Goal: Information Seeking & Learning: Check status

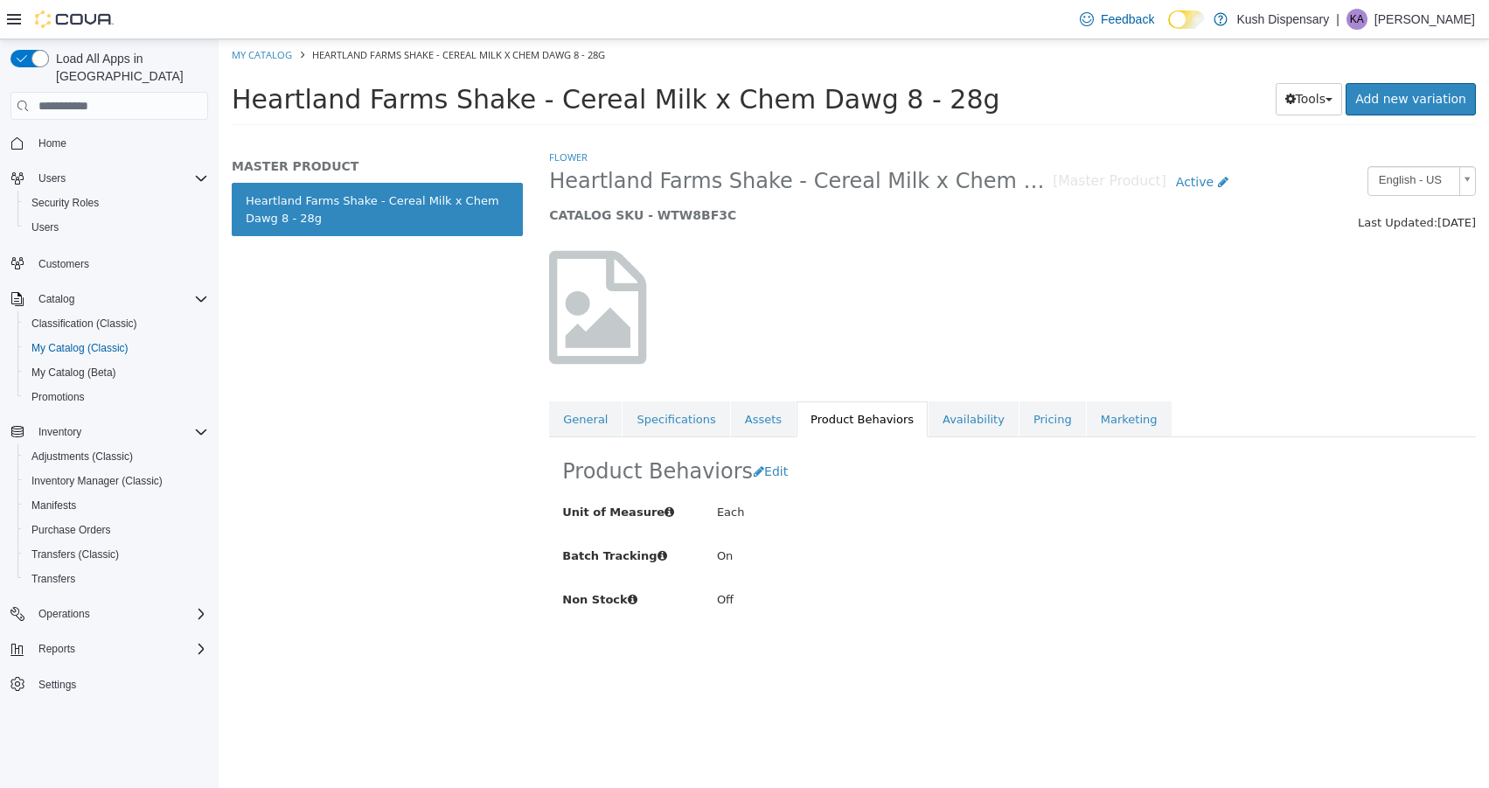
click at [55, 25] on img at bounding box center [74, 18] width 79 height 17
click at [54, 136] on span "Home" at bounding box center [52, 143] width 28 height 14
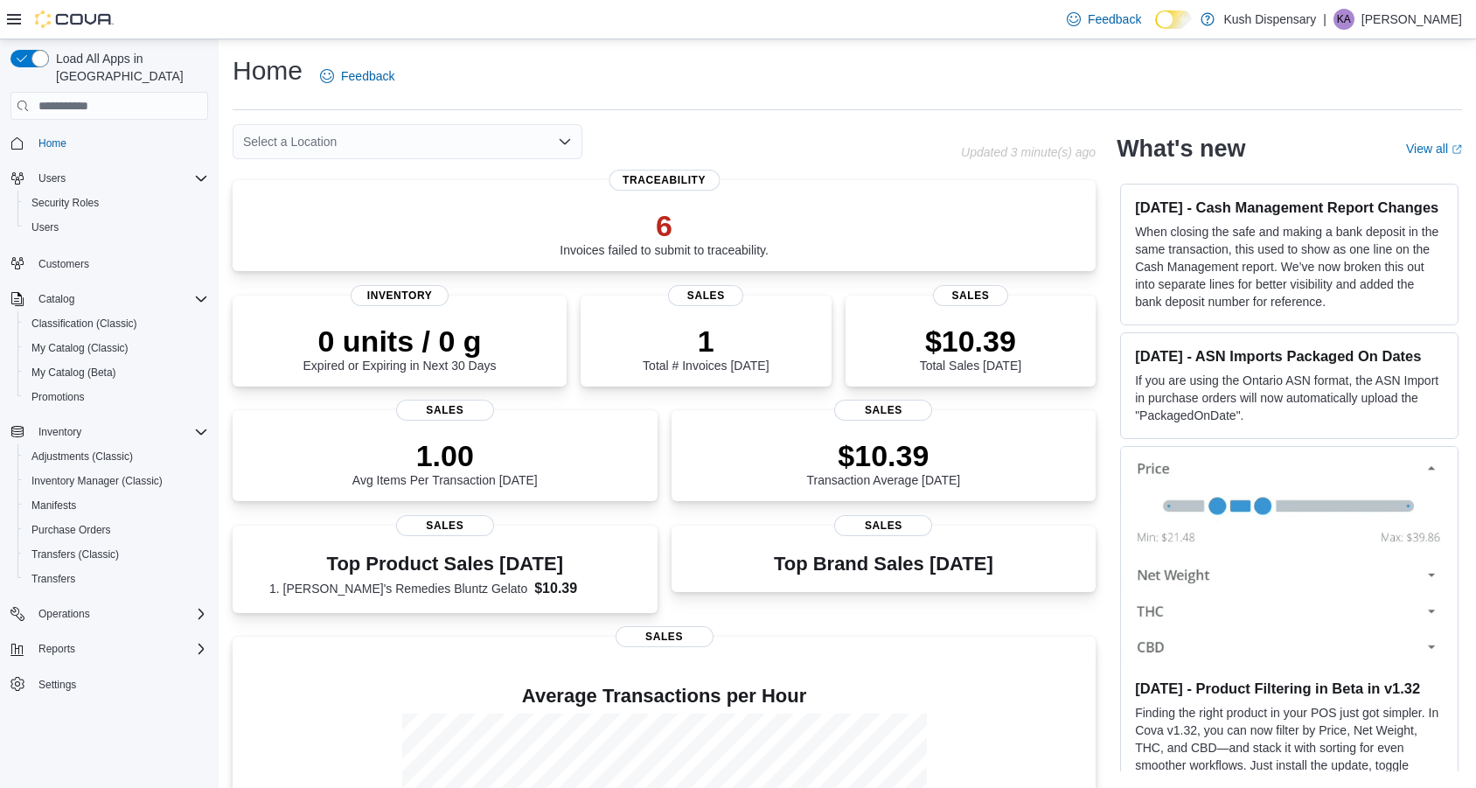
drag, startPoint x: 1268, startPoint y: 540, endPoint x: 653, endPoint y: 0, distance: 818.9
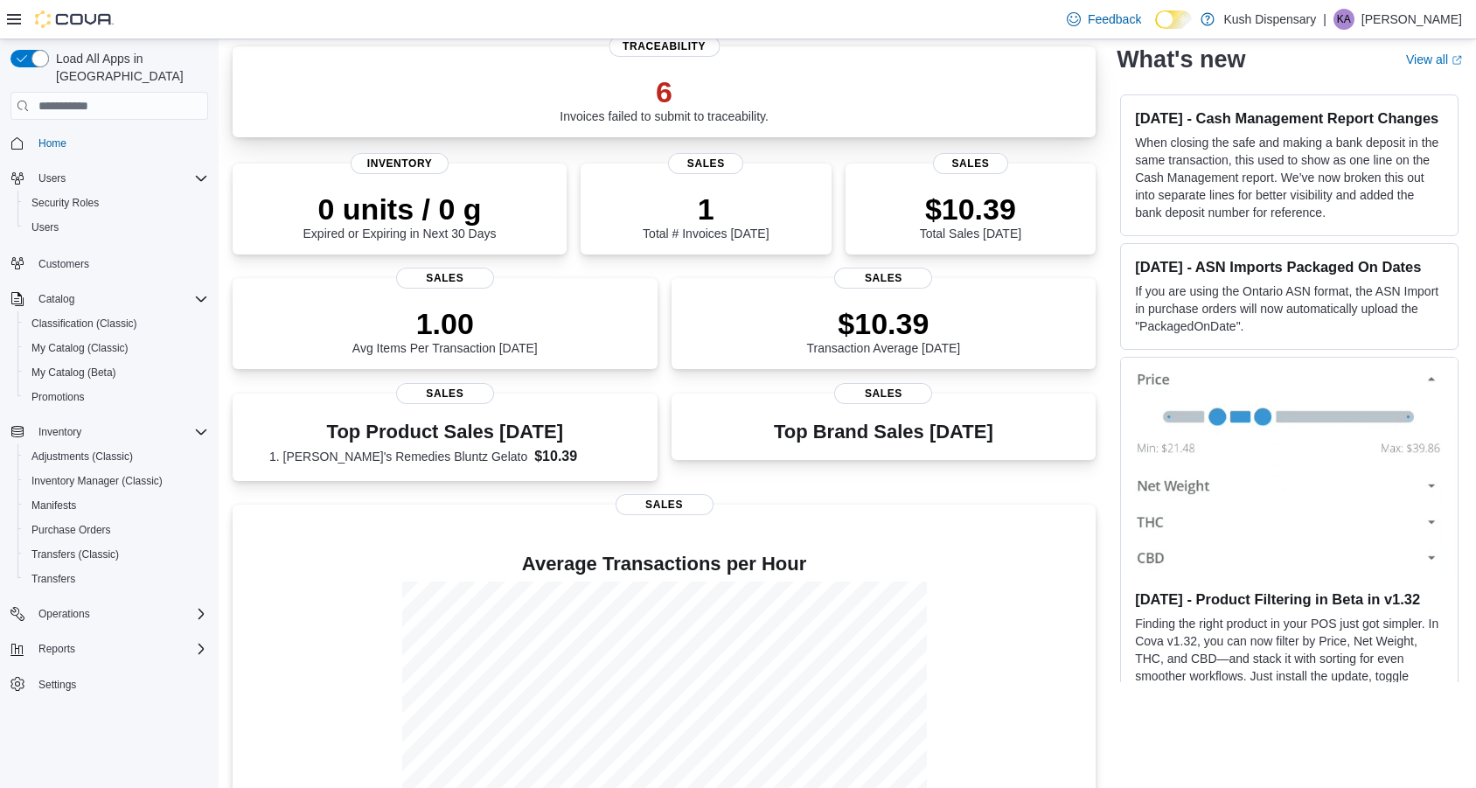
scroll to position [234, 0]
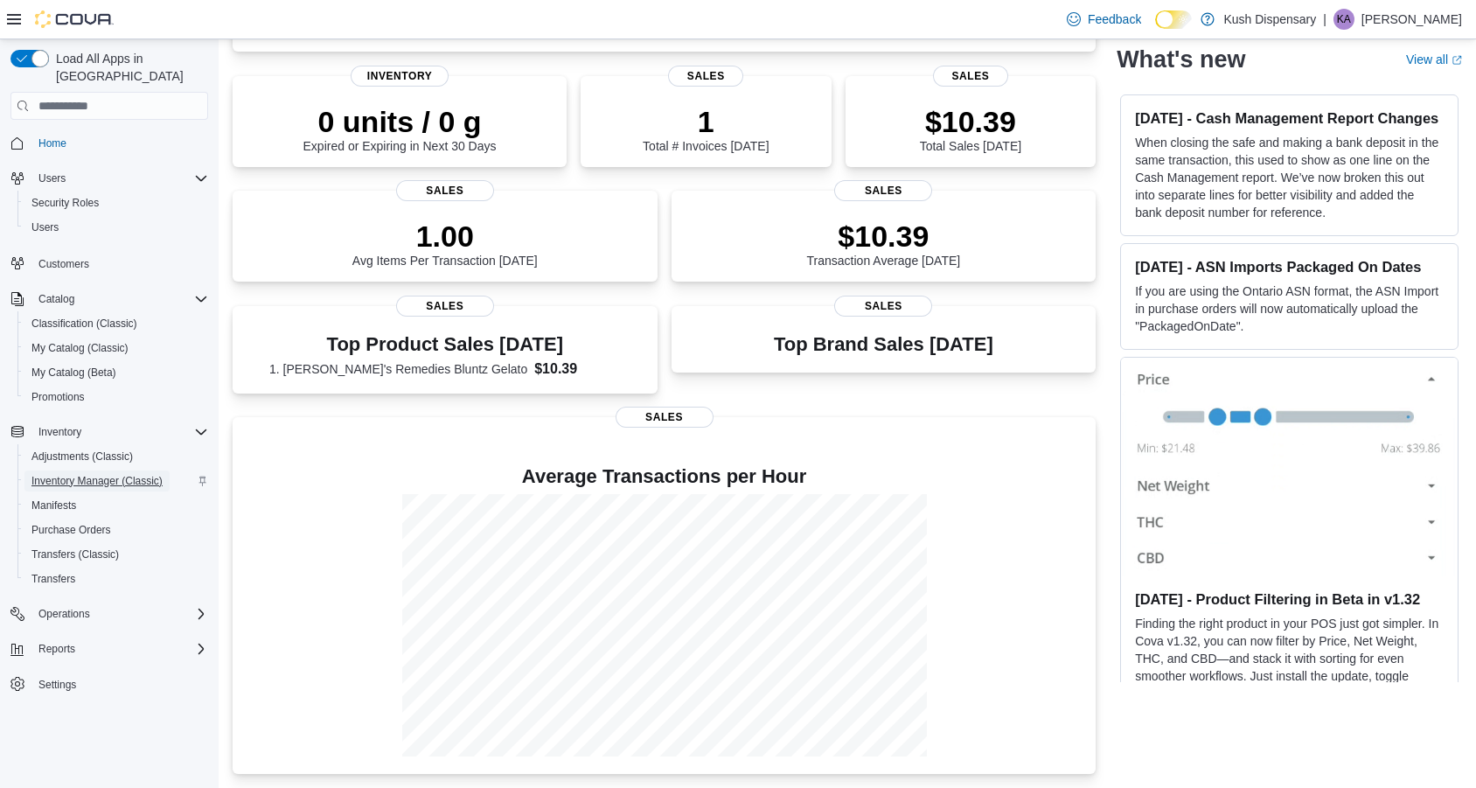
click at [91, 474] on span "Inventory Manager (Classic)" at bounding box center [96, 481] width 131 height 14
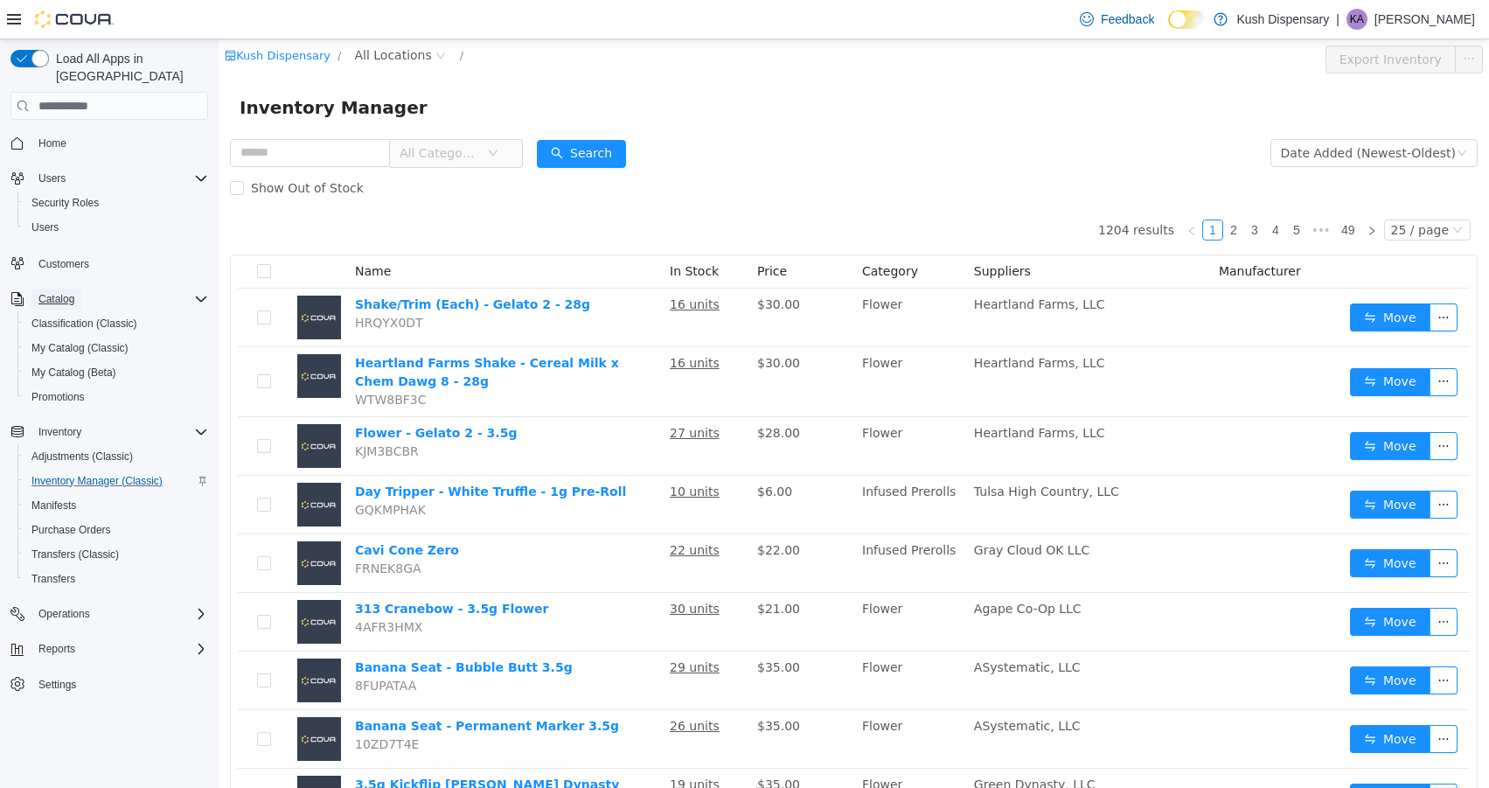
click at [66, 292] on span "Catalog" at bounding box center [56, 299] width 36 height 14
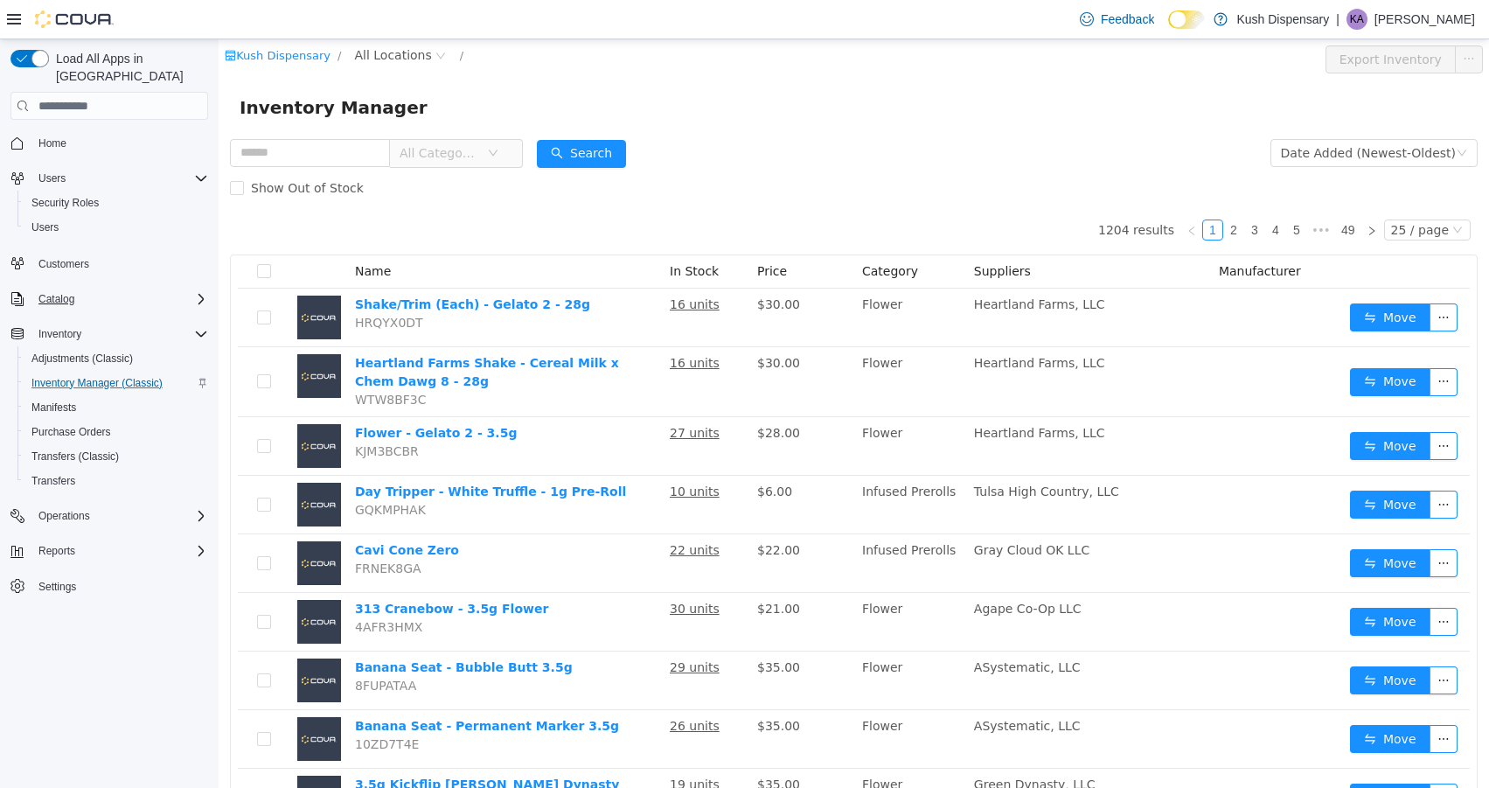
click at [197, 292] on icon "Complex example" at bounding box center [201, 299] width 14 height 14
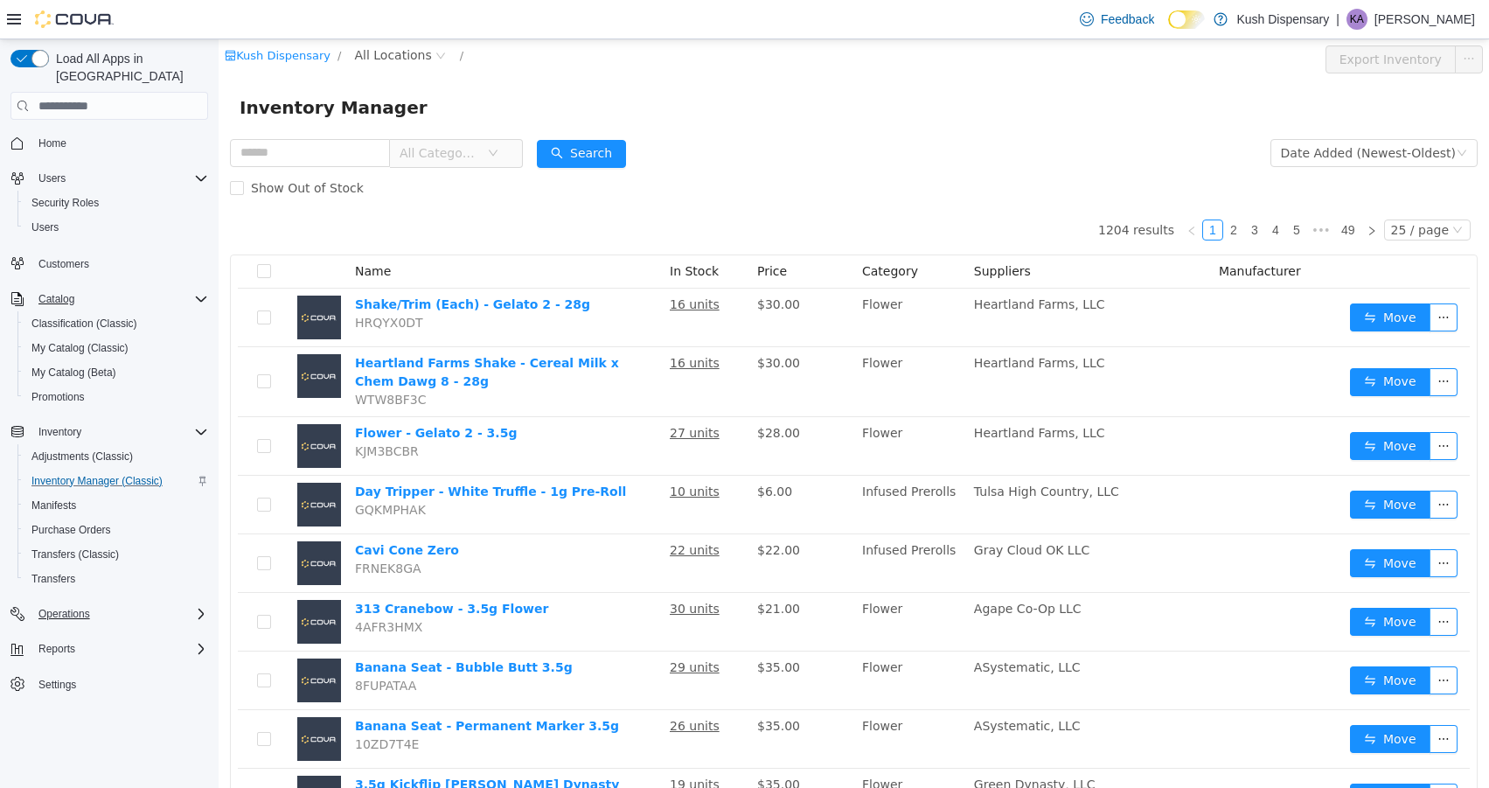
click at [110, 603] on div "Operations" at bounding box center [119, 613] width 177 height 21
click at [189, 687] on div "Reports" at bounding box center [119, 697] width 177 height 21
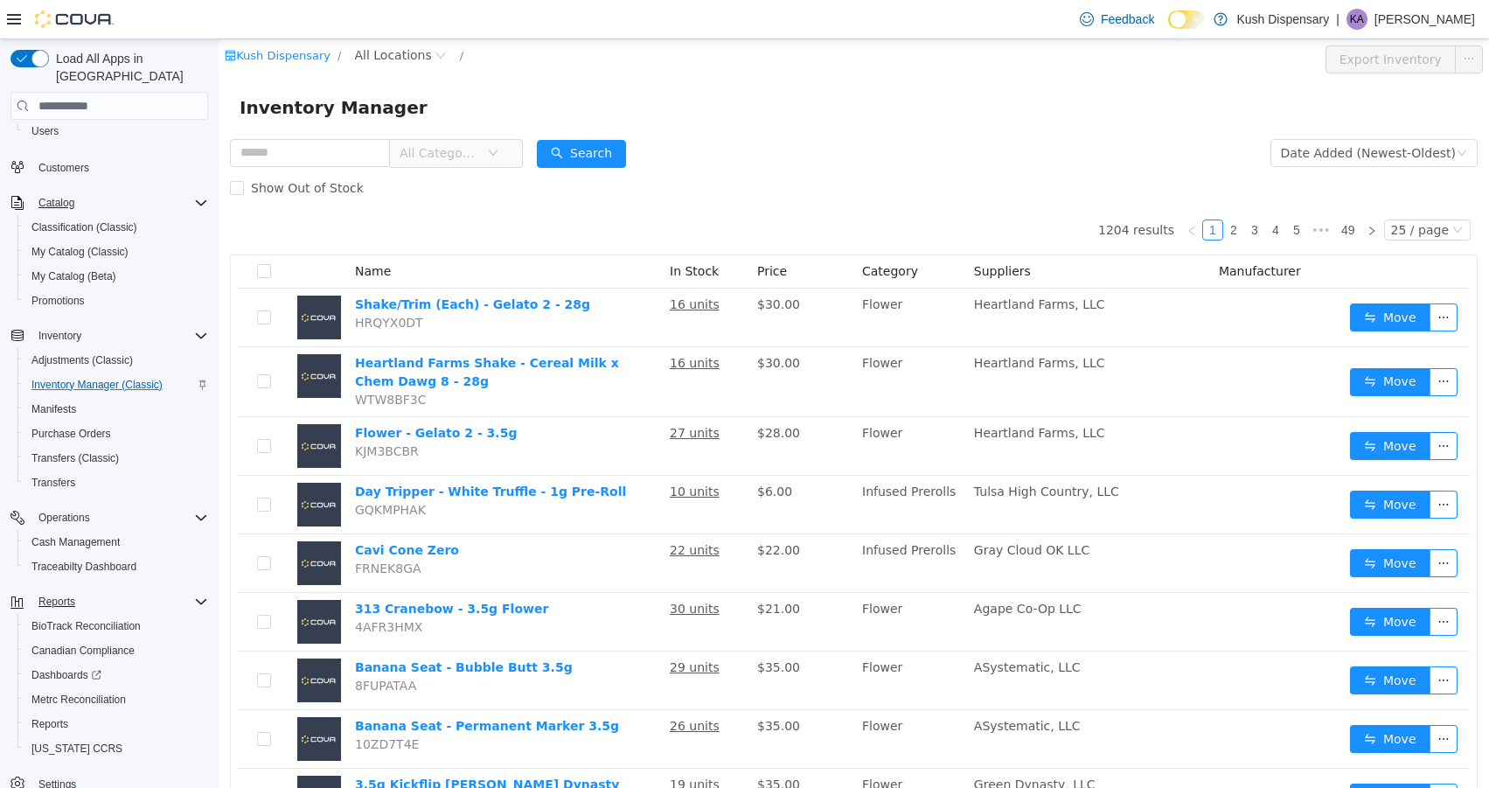
scroll to position [114, 0]
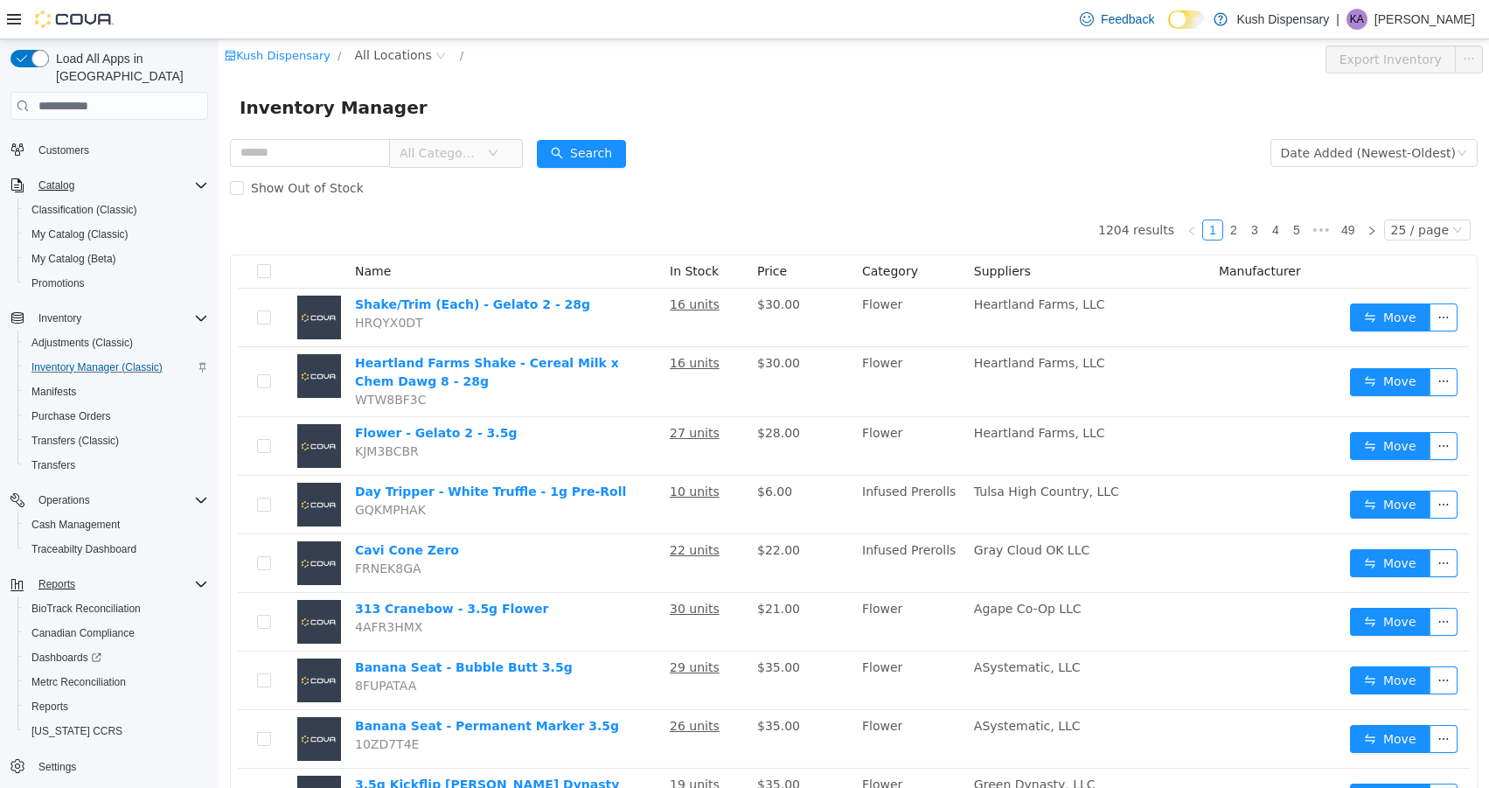
click at [196, 577] on icon "Complex example" at bounding box center [201, 584] width 14 height 14
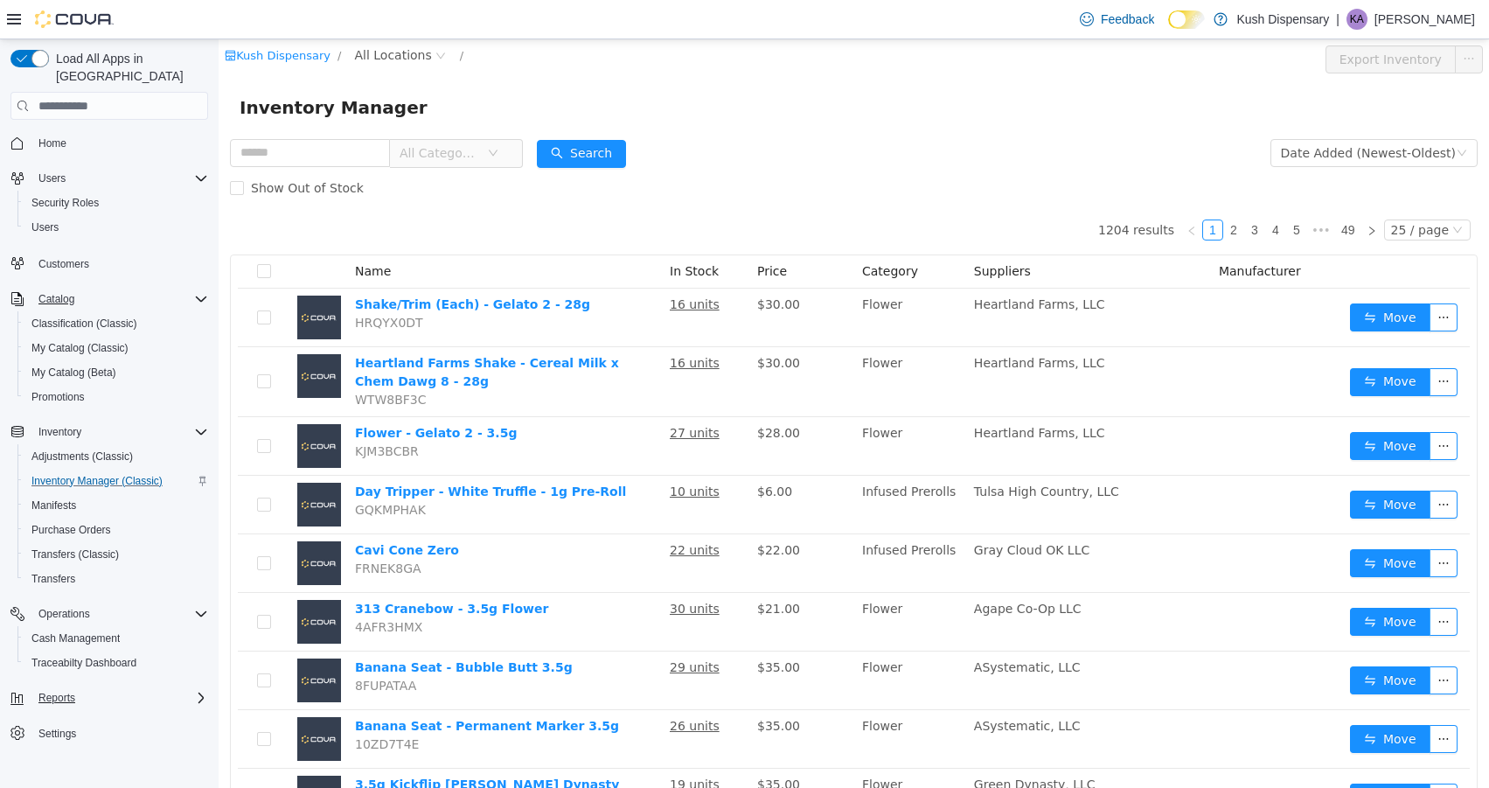
scroll to position [0, 0]
click at [59, 288] on span "Catalog" at bounding box center [56, 298] width 36 height 21
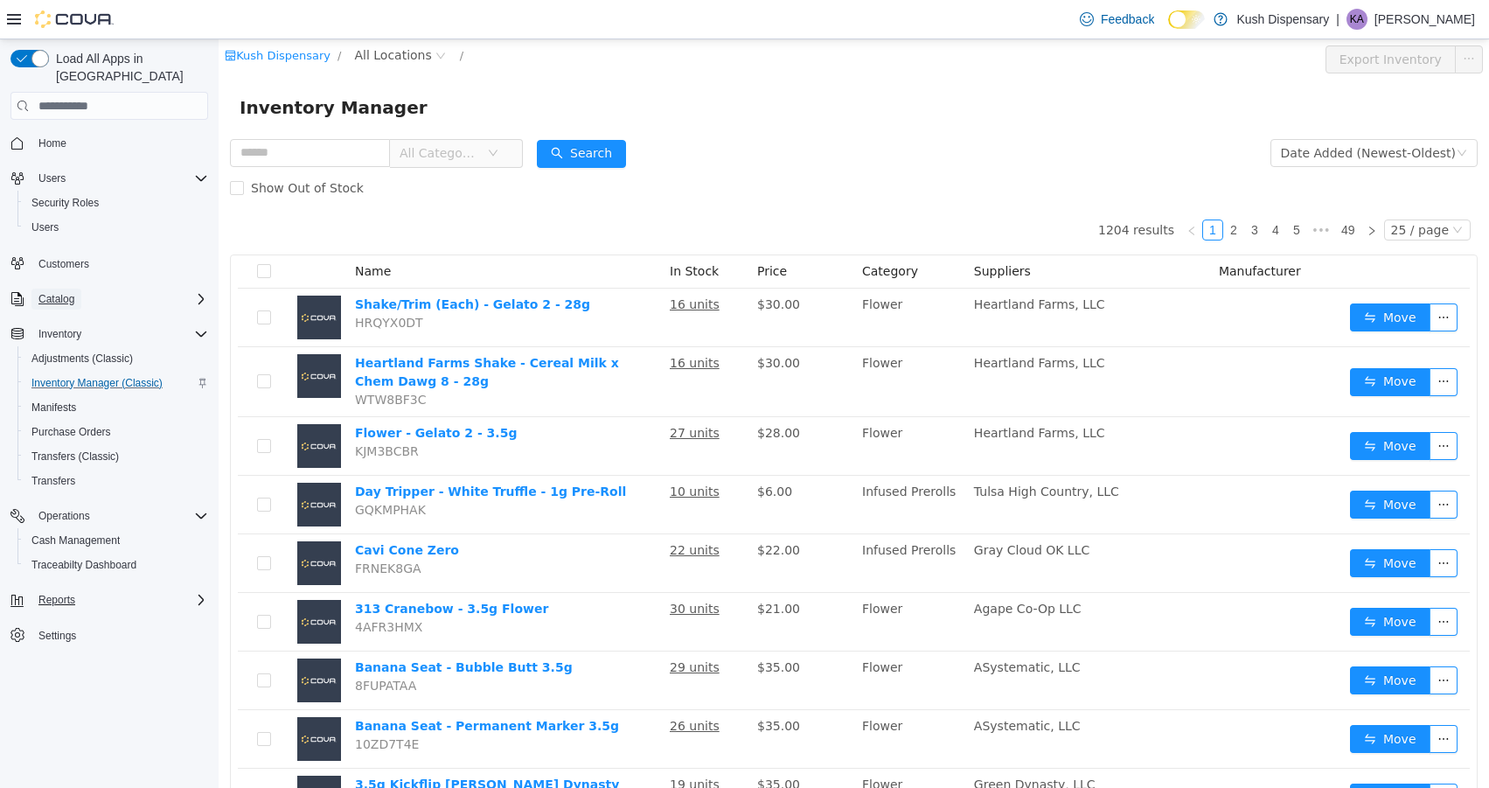
click at [57, 292] on span "Catalog" at bounding box center [56, 299] width 36 height 14
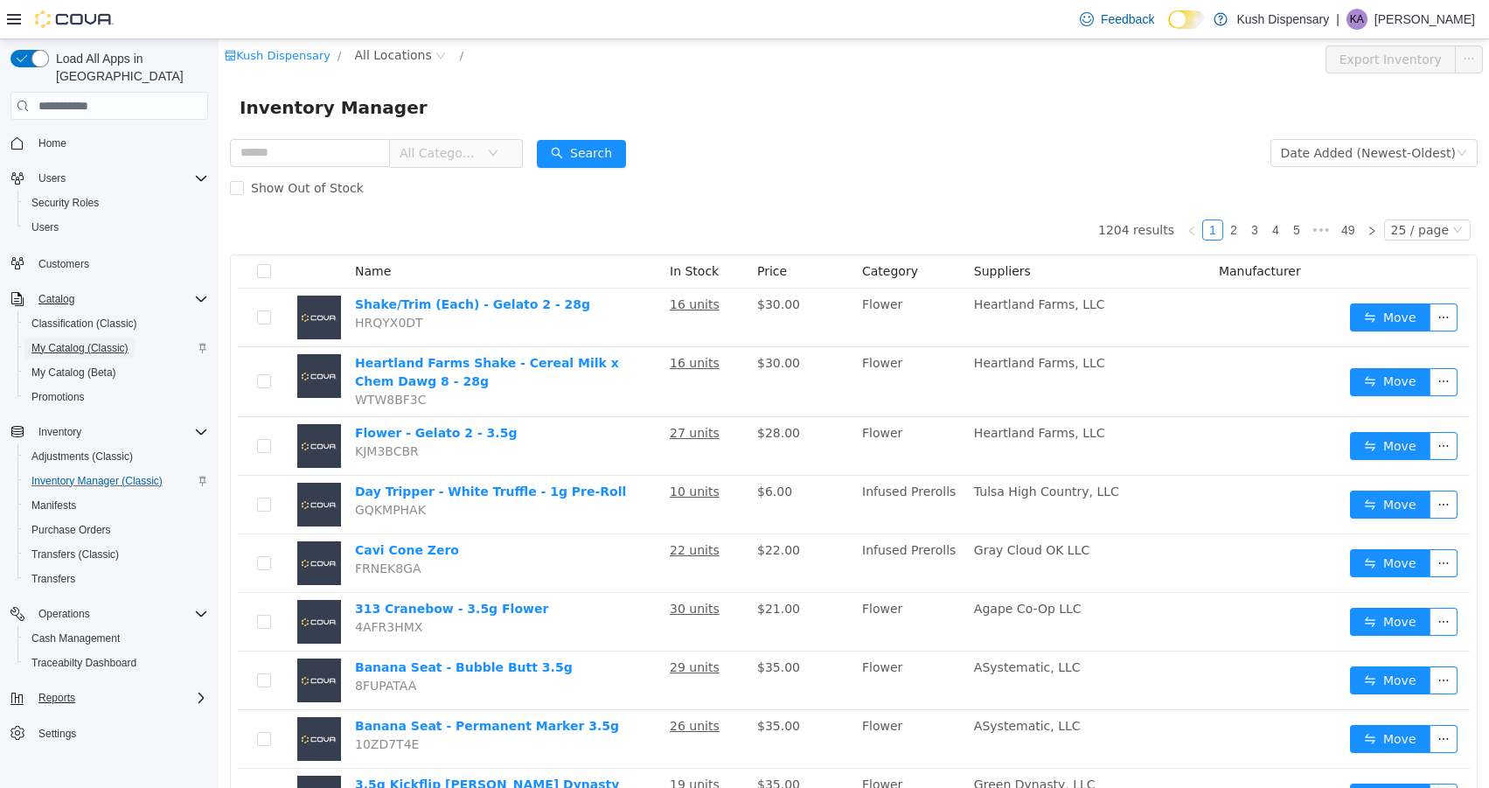
click at [66, 341] on span "My Catalog (Classic)" at bounding box center [79, 348] width 97 height 14
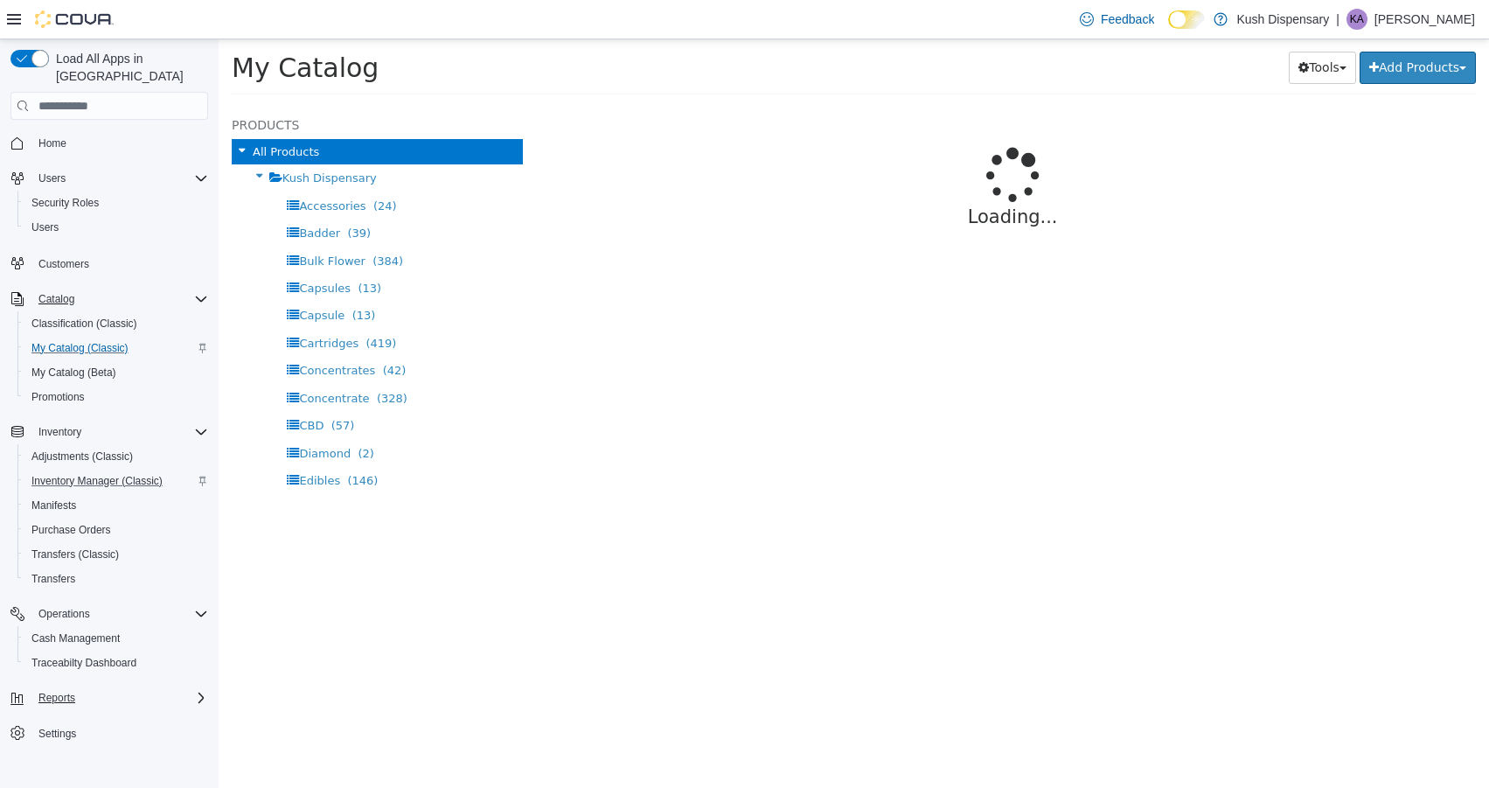
select select "**********"
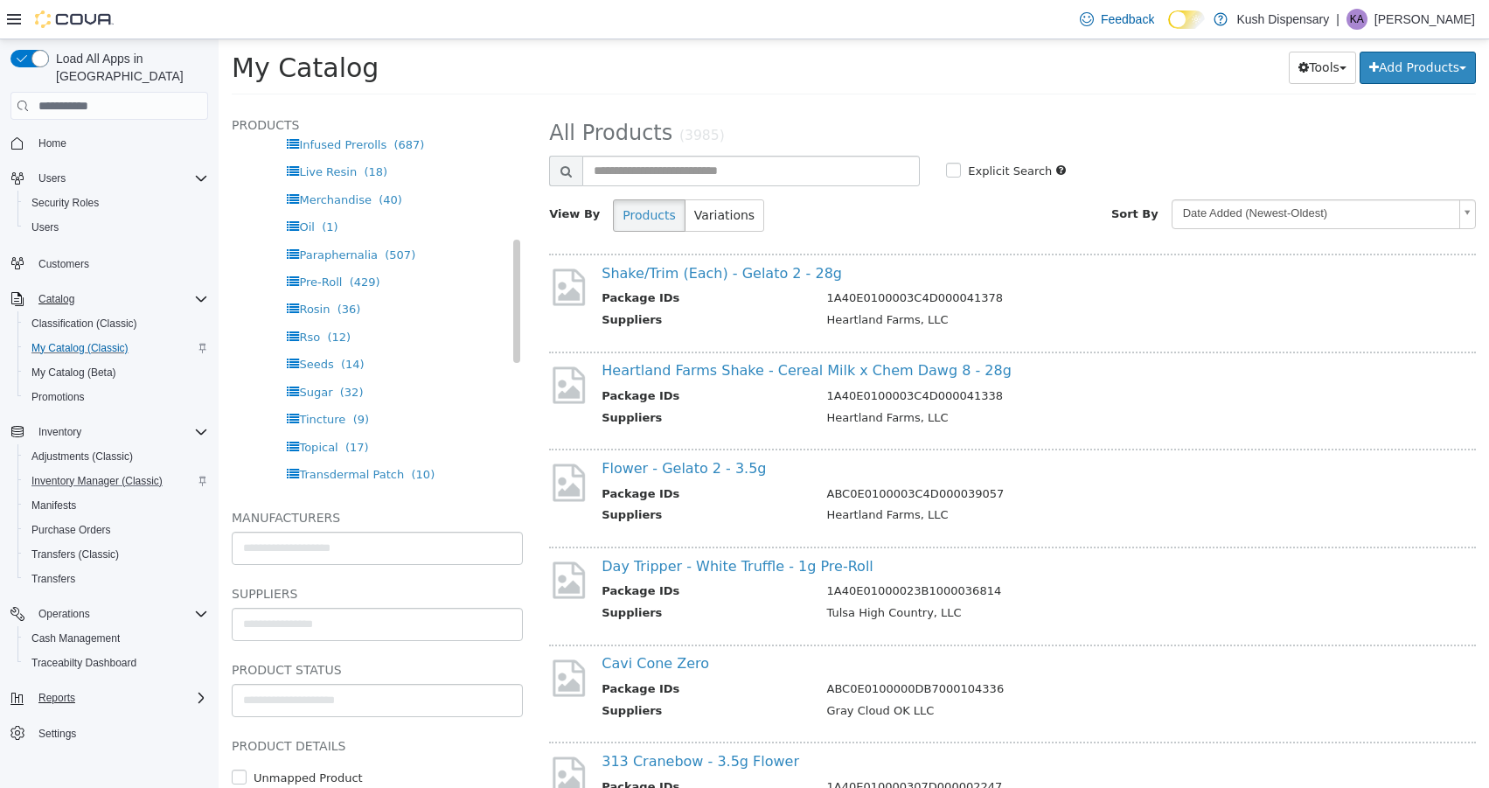
scroll to position [72, 0]
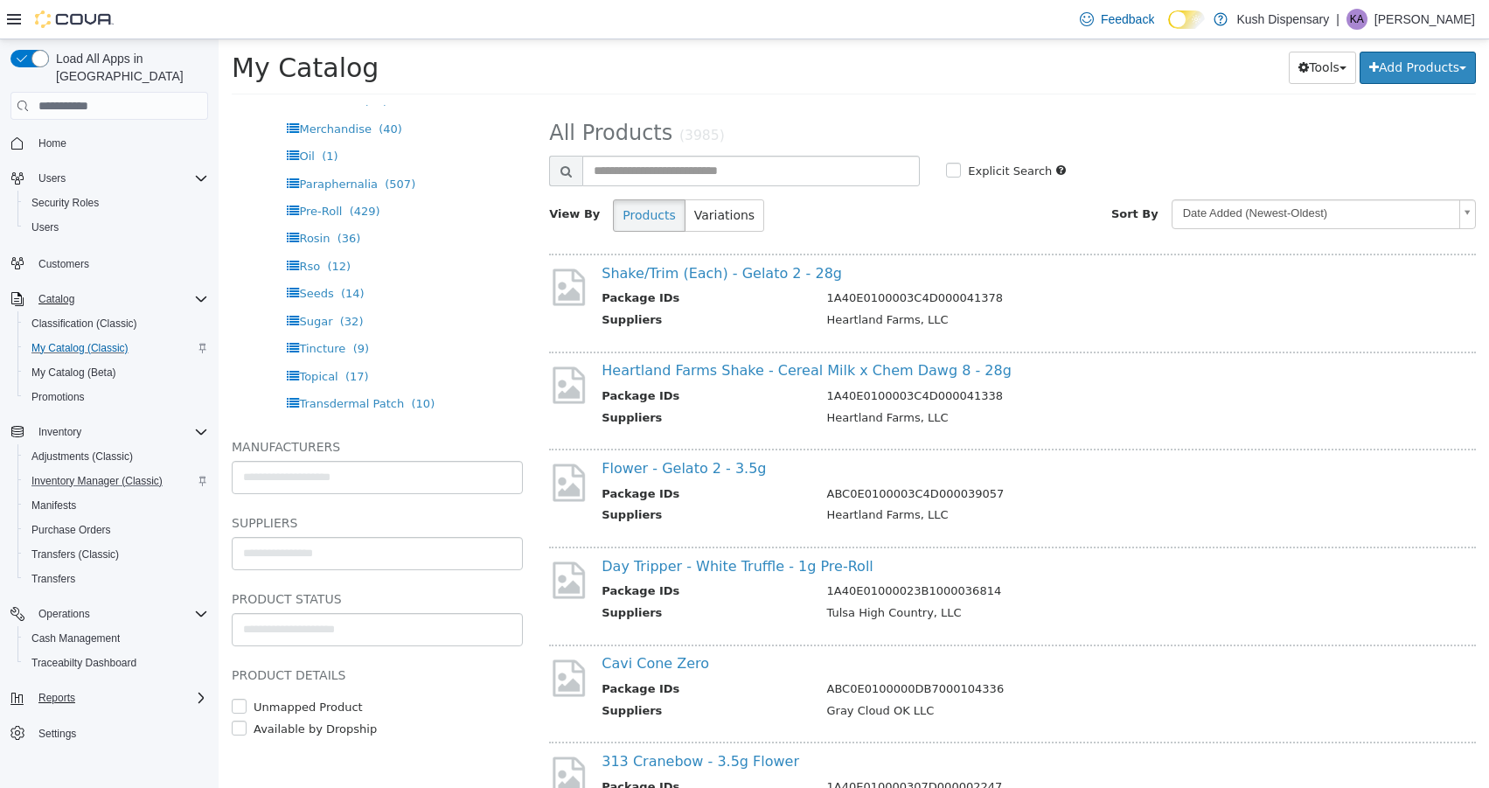
click at [45, 24] on img at bounding box center [74, 18] width 79 height 17
click at [64, 22] on img at bounding box center [74, 18] width 79 height 17
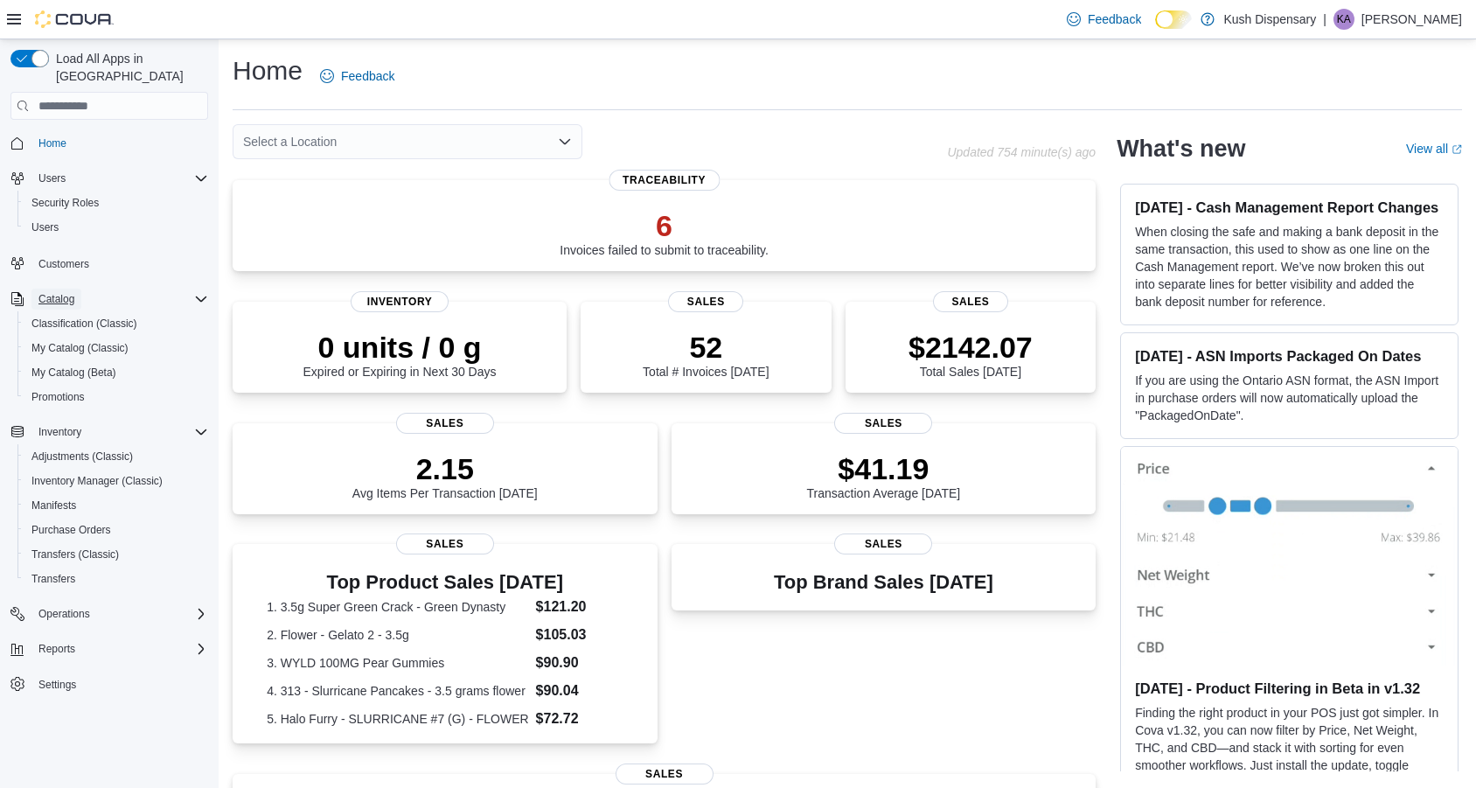
click at [42, 292] on span "Catalog" at bounding box center [56, 299] width 36 height 14
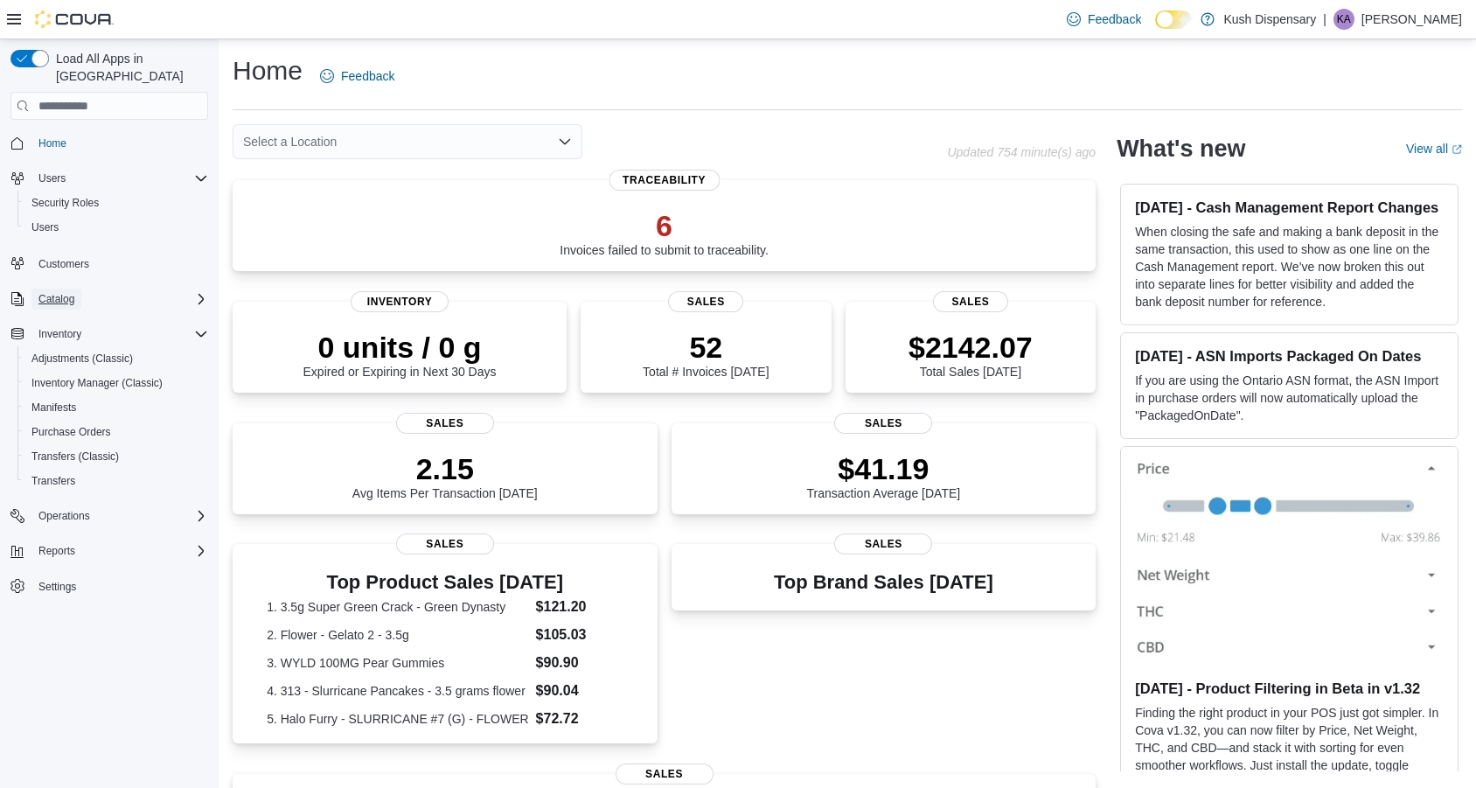
click at [67, 292] on span "Catalog" at bounding box center [56, 299] width 36 height 14
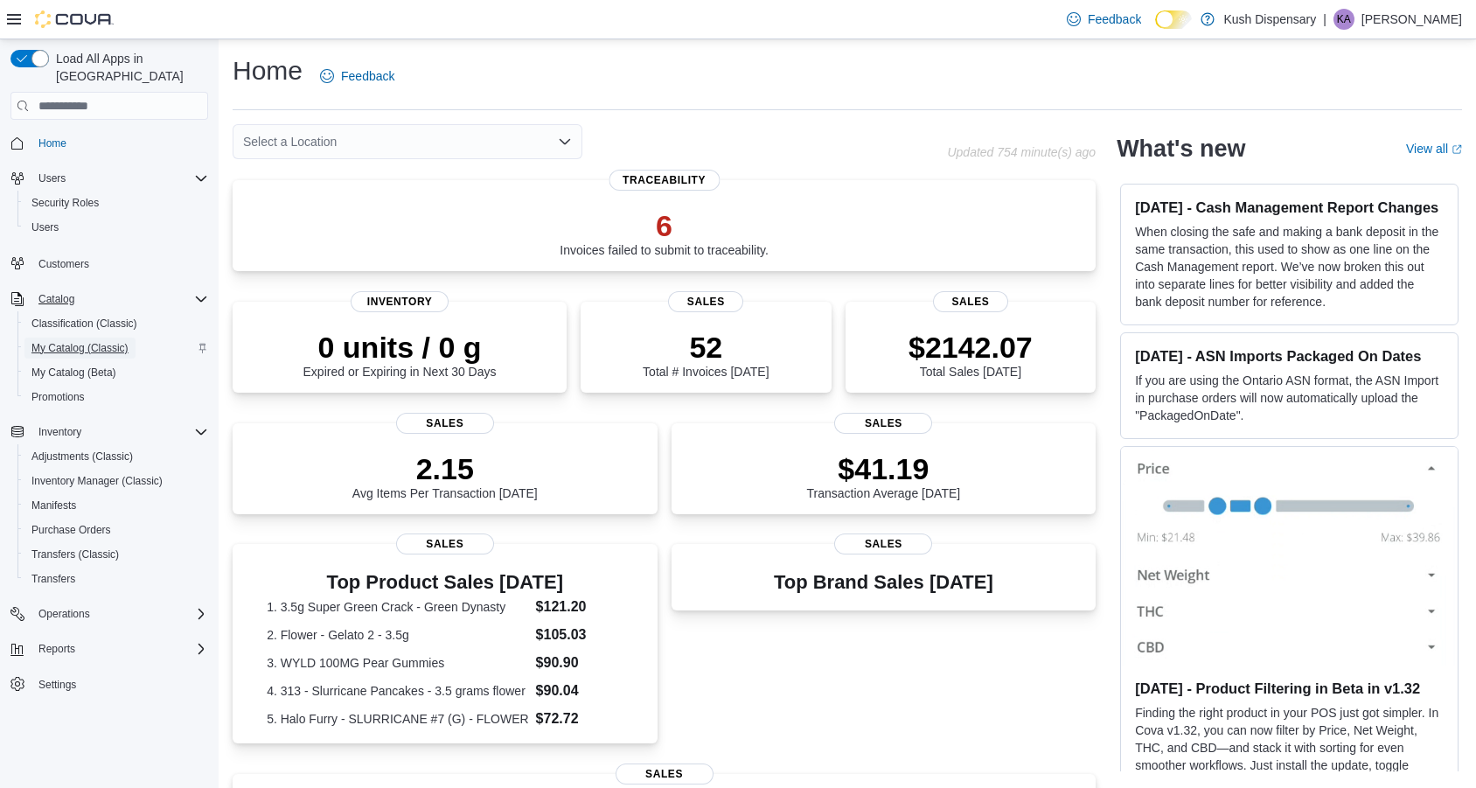
click at [66, 341] on span "My Catalog (Classic)" at bounding box center [79, 348] width 97 height 14
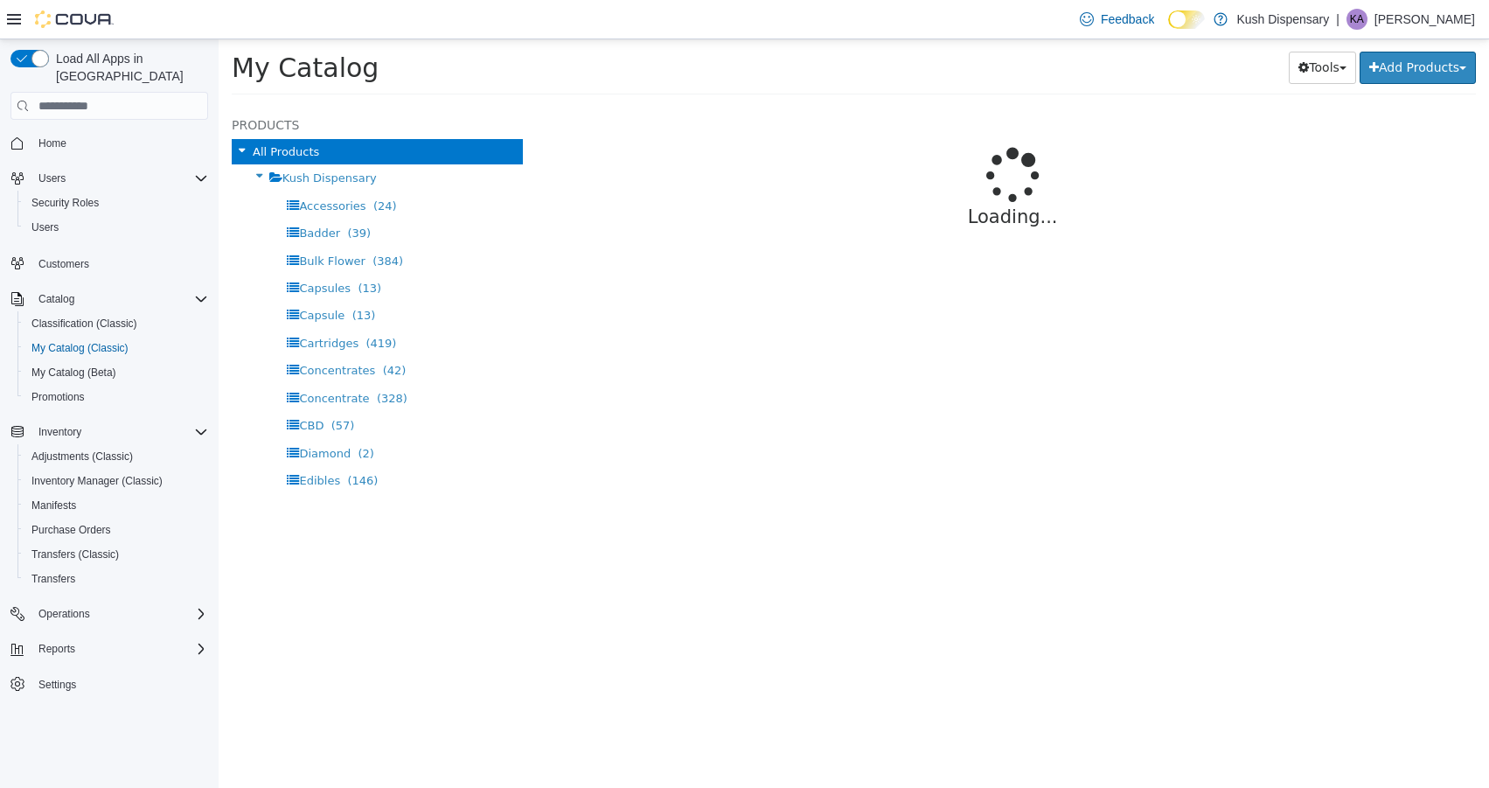
select select "**********"
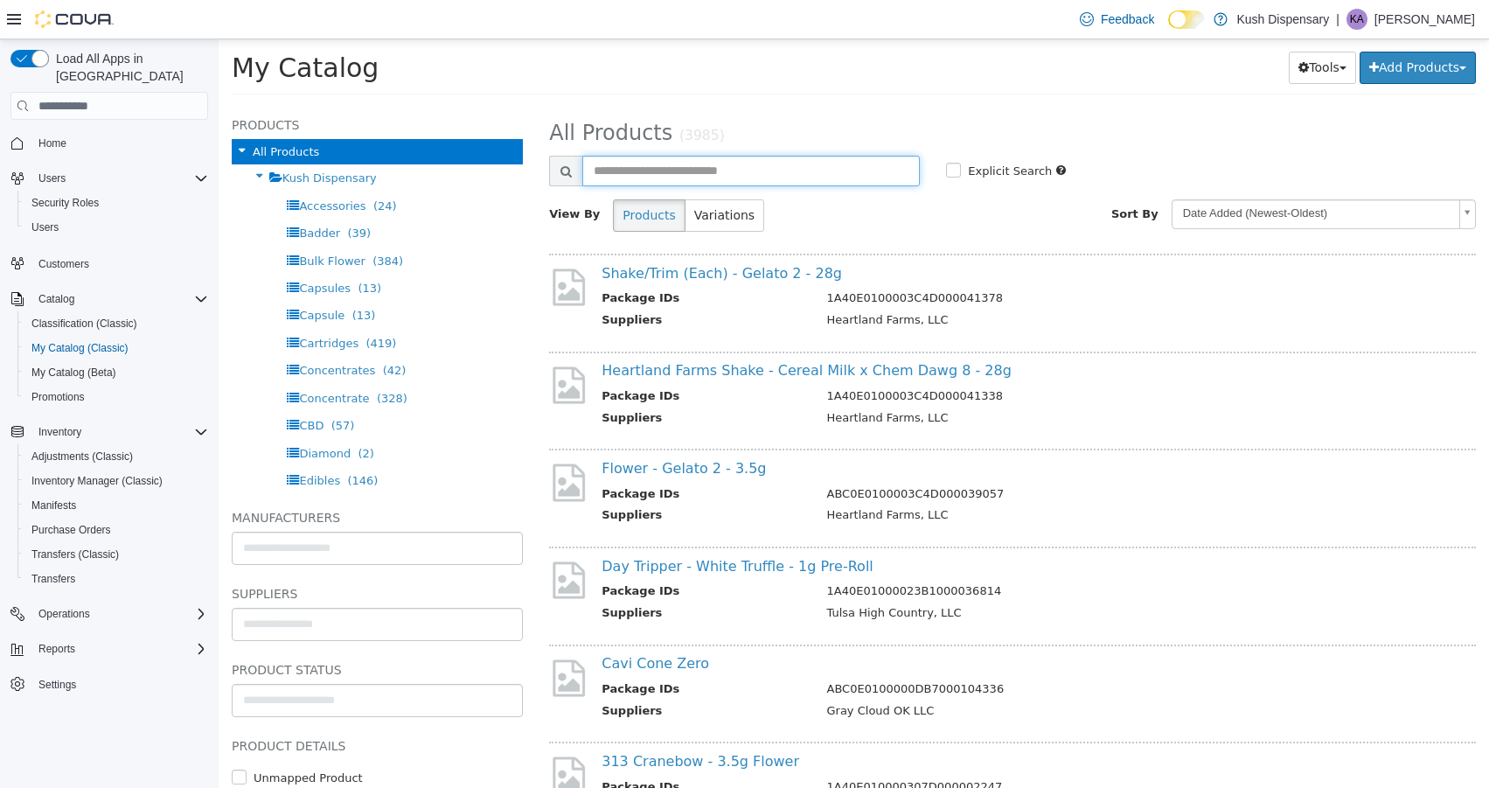
click at [737, 176] on input "text" at bounding box center [750, 171] width 337 height 31
type input "****"
select select "**********"
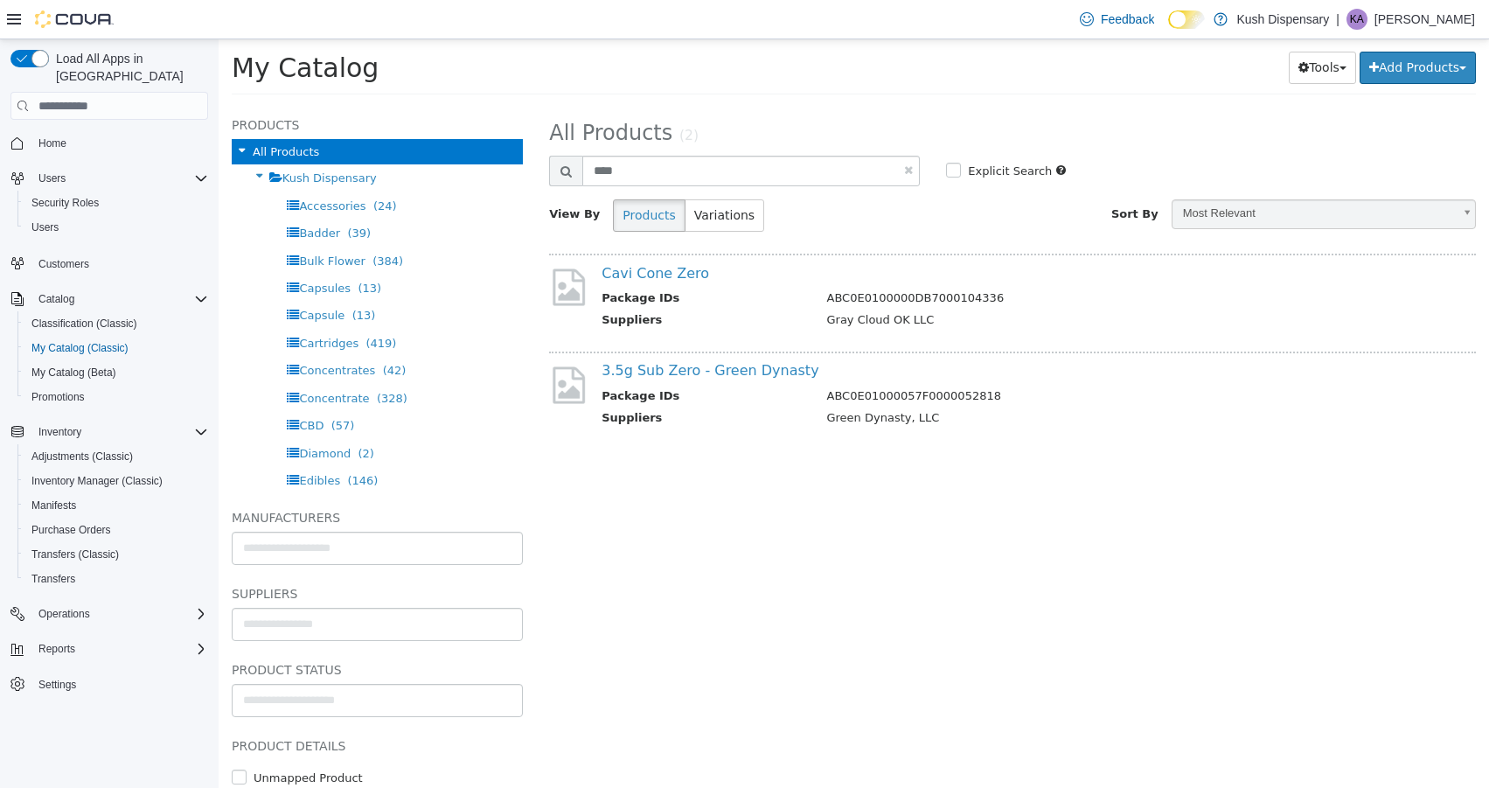
click at [656, 284] on div "Cavi Cone Zero Package IDs ABC0E0100000DB7000104336 Suppliers Gray Cloud OK LLC" at bounding box center [1024, 299] width 873 height 68
click at [652, 270] on link "Cavi Cone Zero" at bounding box center [655, 273] width 108 height 17
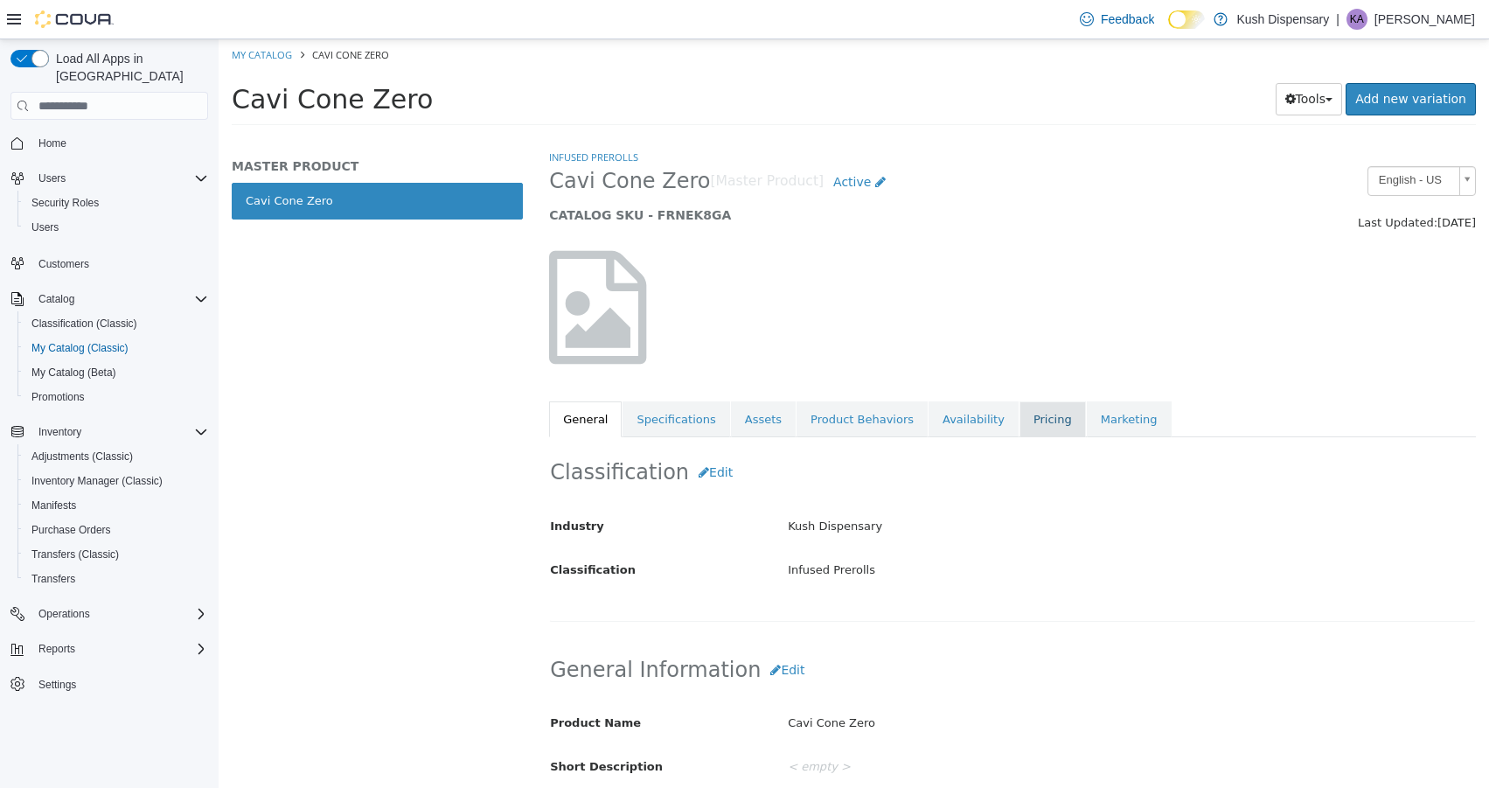
click at [1046, 423] on link "Pricing" at bounding box center [1052, 419] width 66 height 37
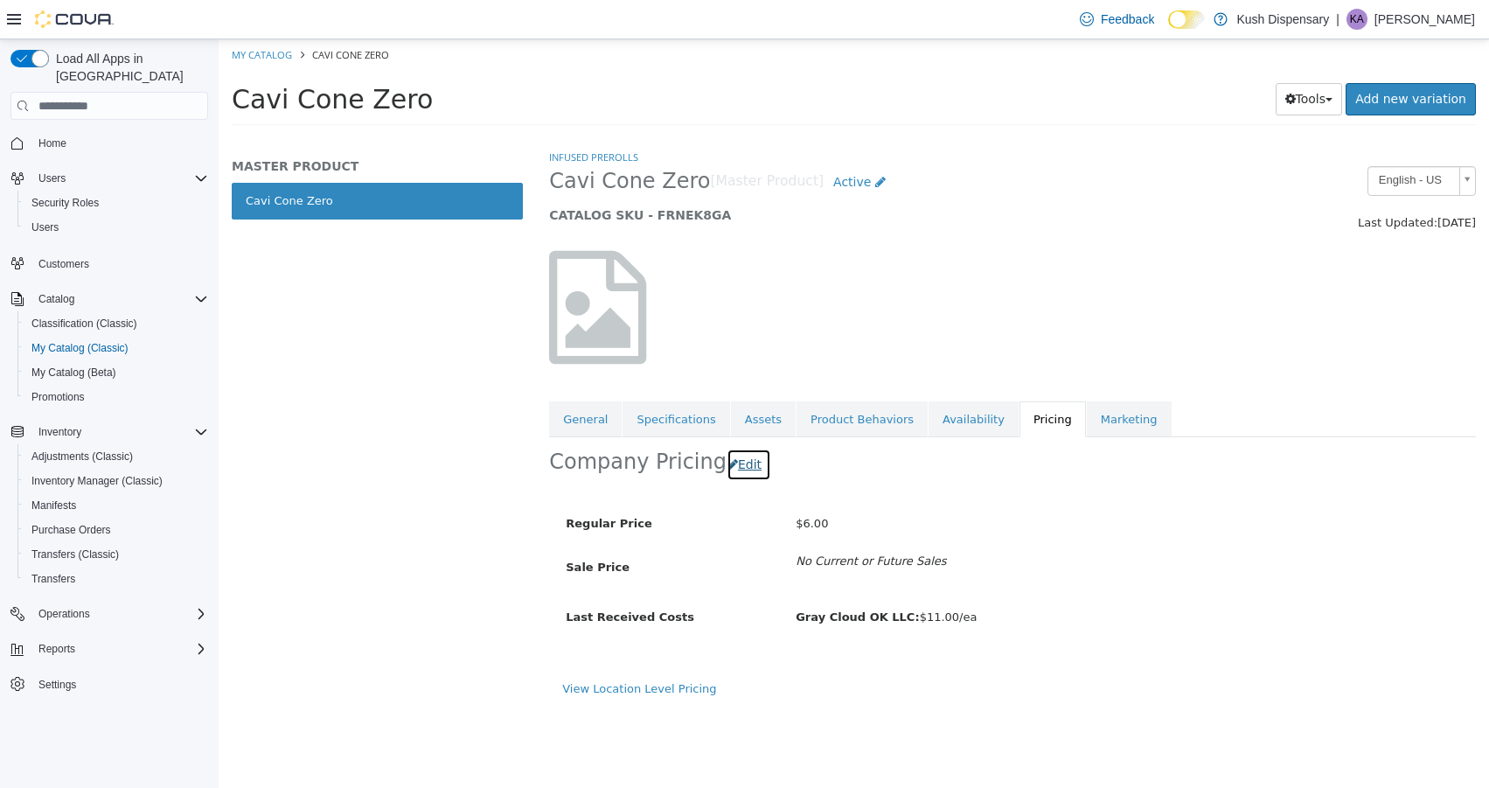
click at [739, 464] on button "Edit" at bounding box center [748, 464] width 45 height 32
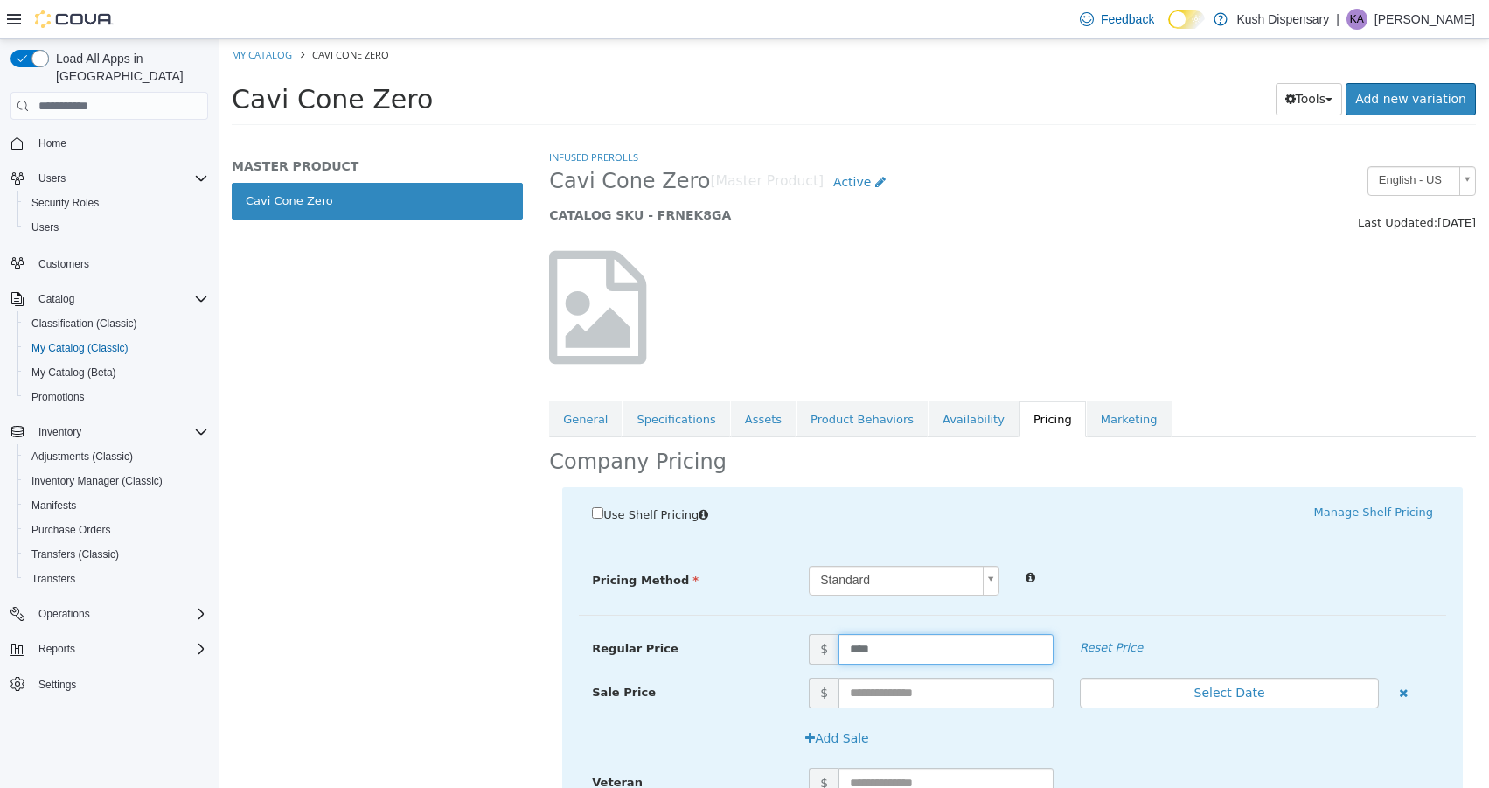
click at [886, 641] on input "****" at bounding box center [945, 649] width 215 height 31
type input "*"
type input "**"
click at [1180, 335] on div at bounding box center [1012, 307] width 953 height 149
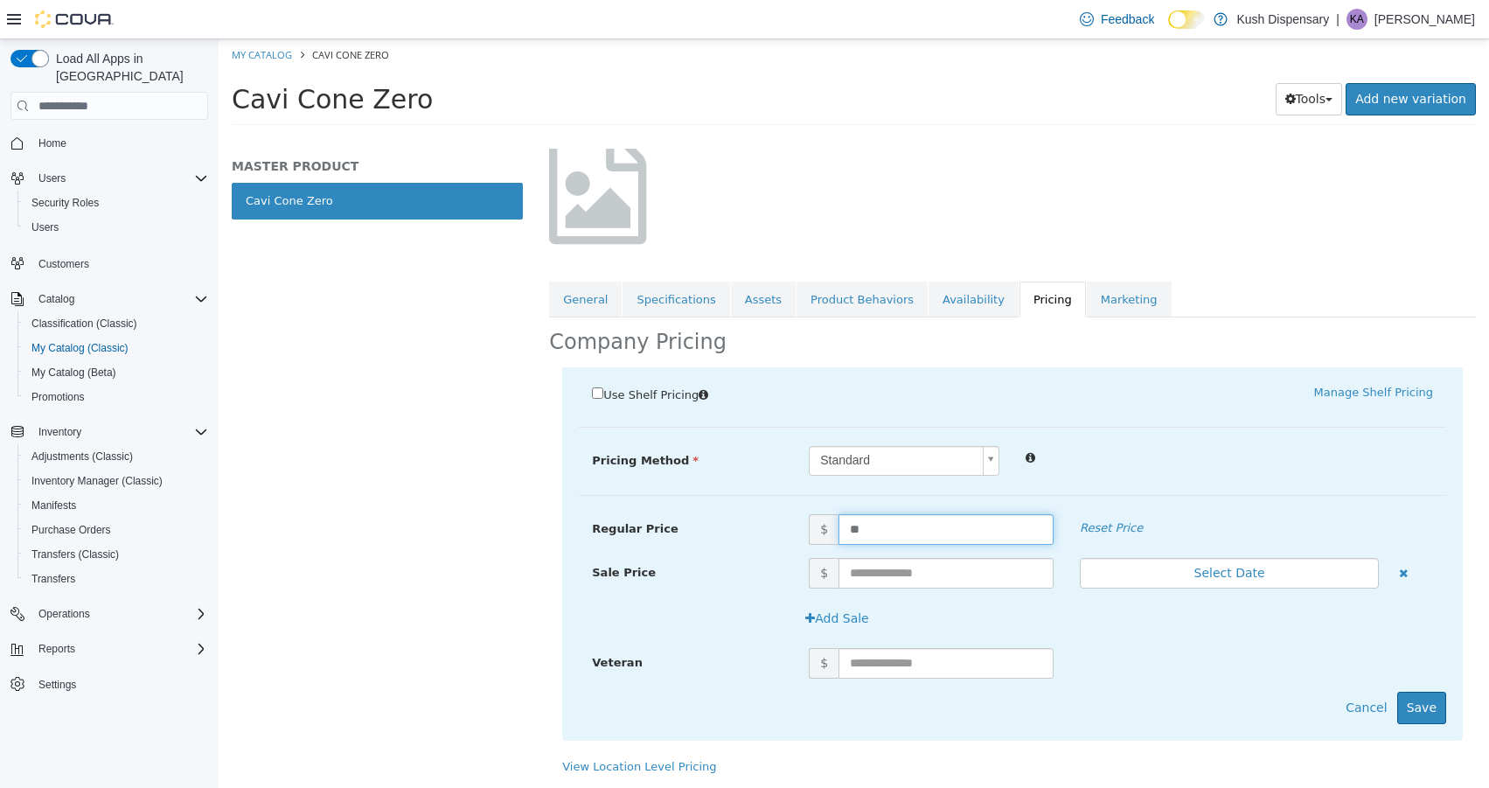
click at [883, 532] on input "**" at bounding box center [945, 529] width 215 height 31
type input "**"
click at [1282, 246] on div at bounding box center [1012, 187] width 953 height 149
click at [1408, 708] on button "Save" at bounding box center [1421, 708] width 49 height 32
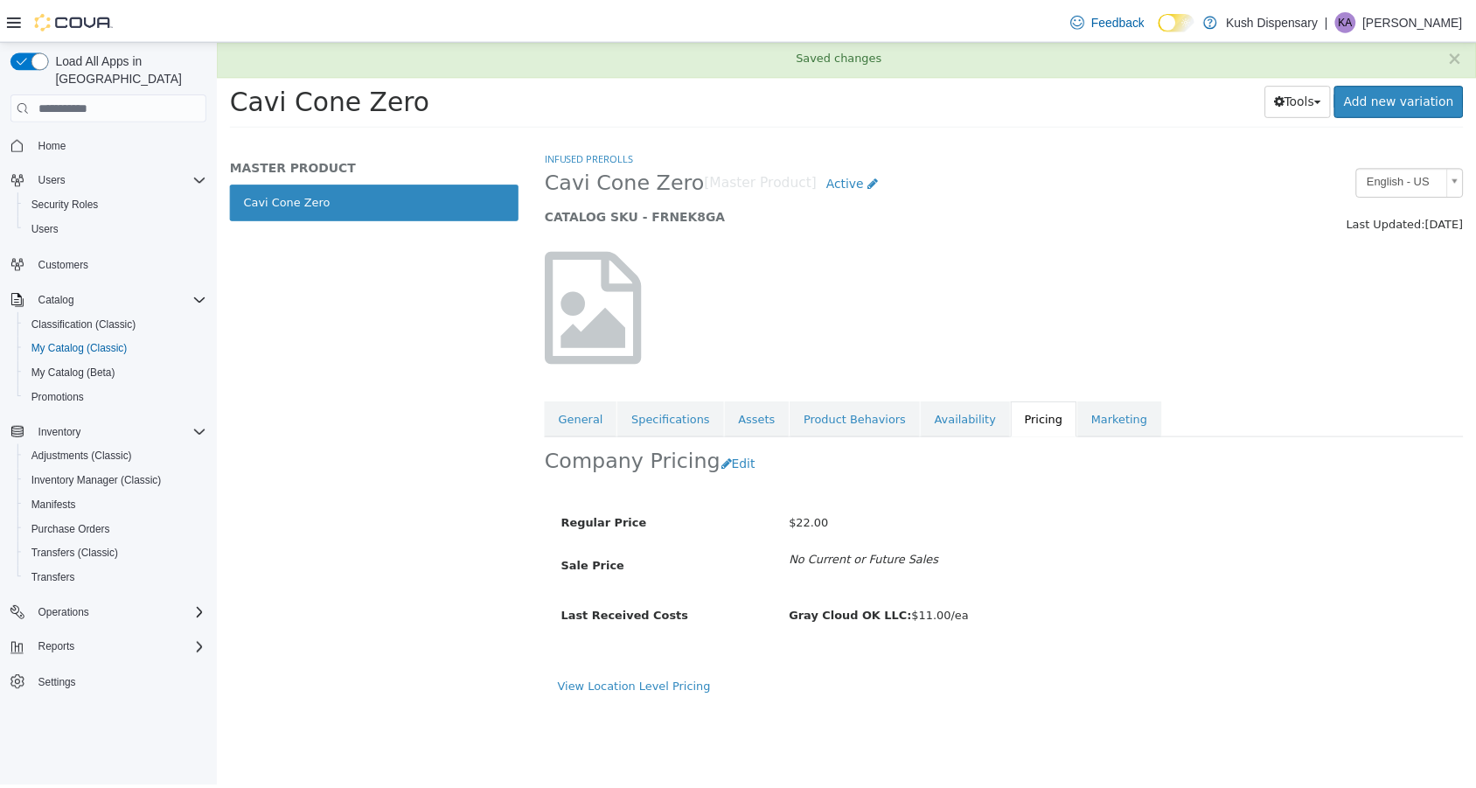
scroll to position [0, 0]
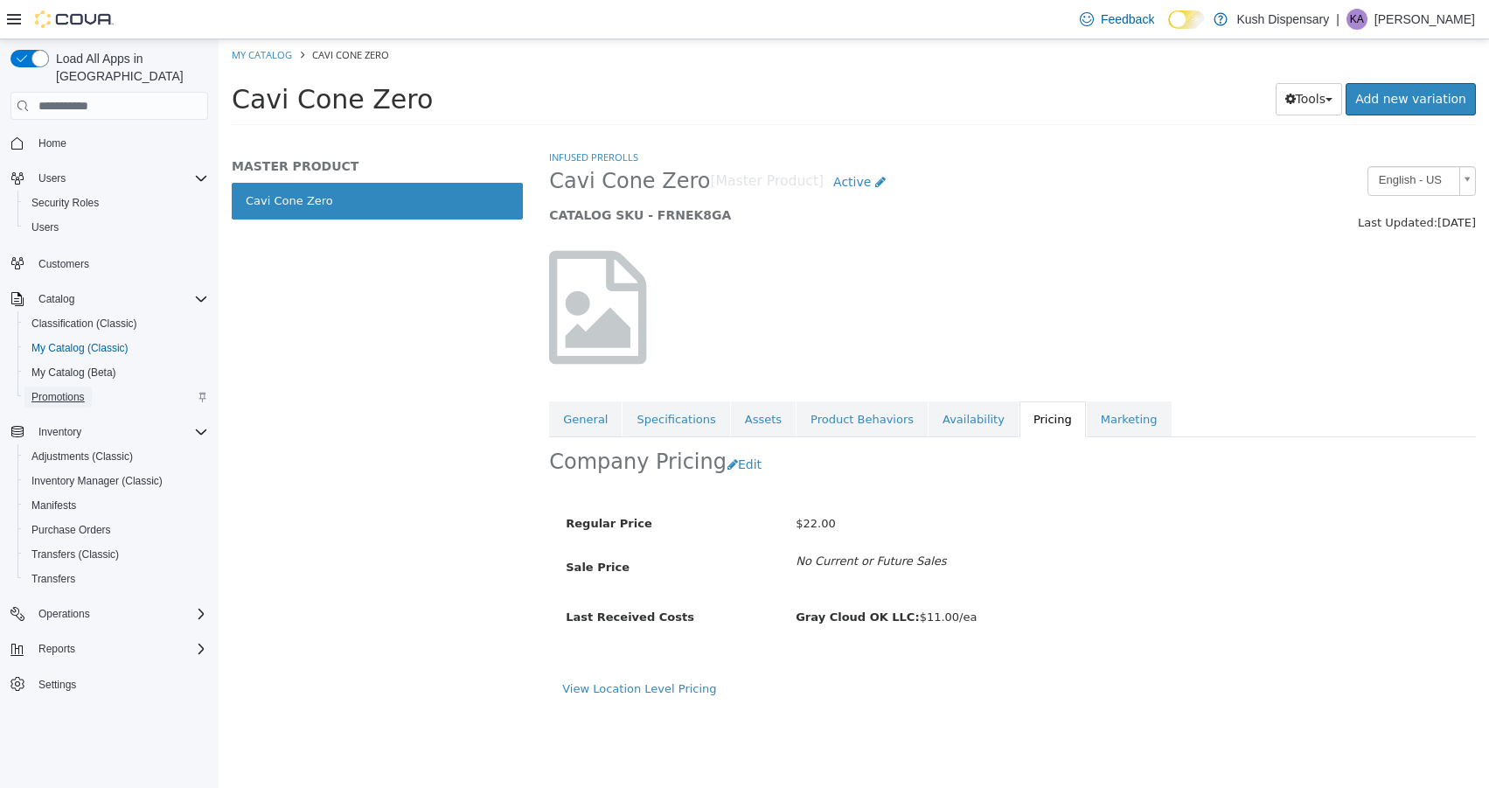
click at [57, 386] on span "Promotions" at bounding box center [57, 396] width 53 height 21
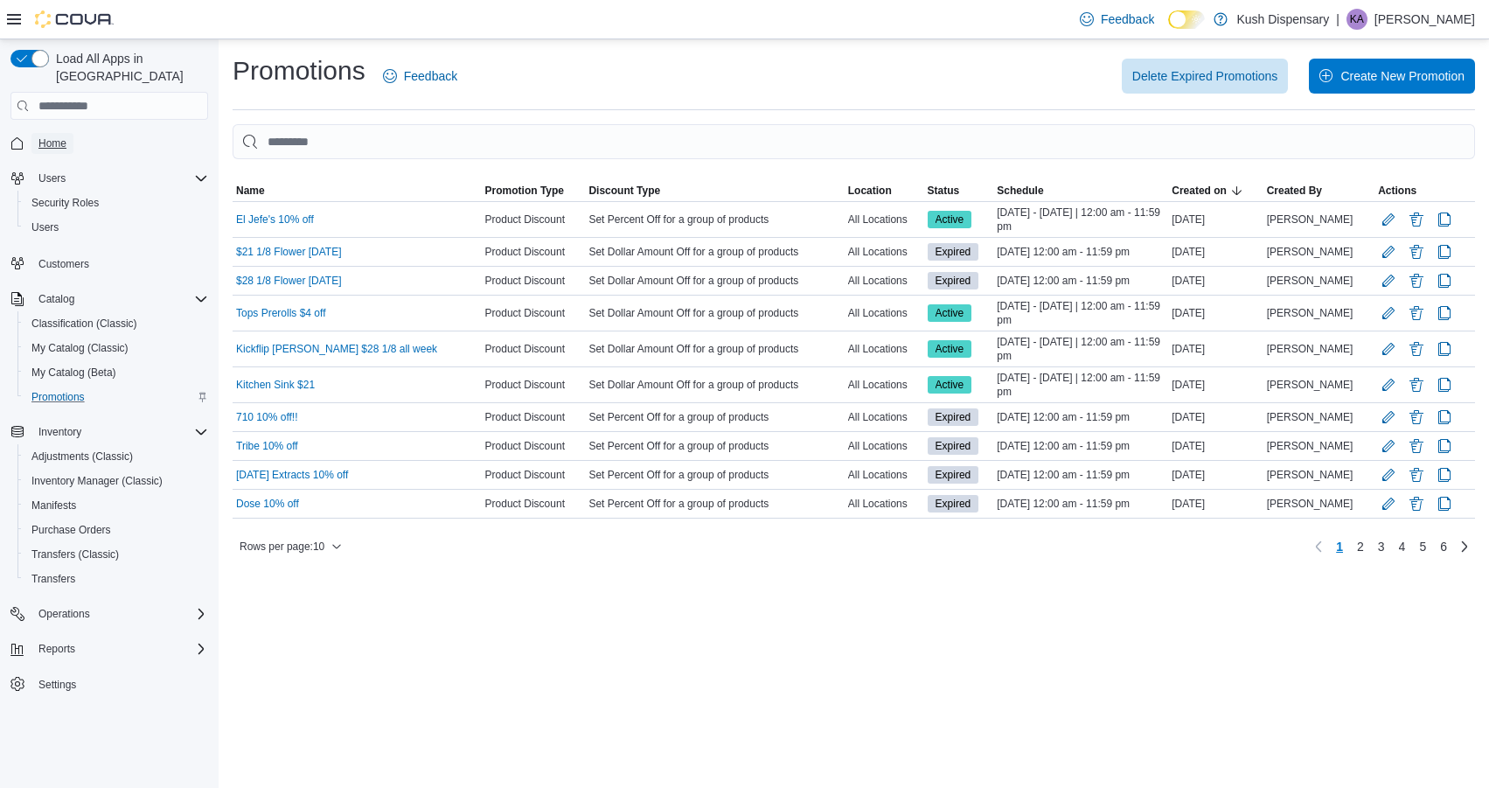
click at [50, 136] on span "Home" at bounding box center [52, 143] width 28 height 14
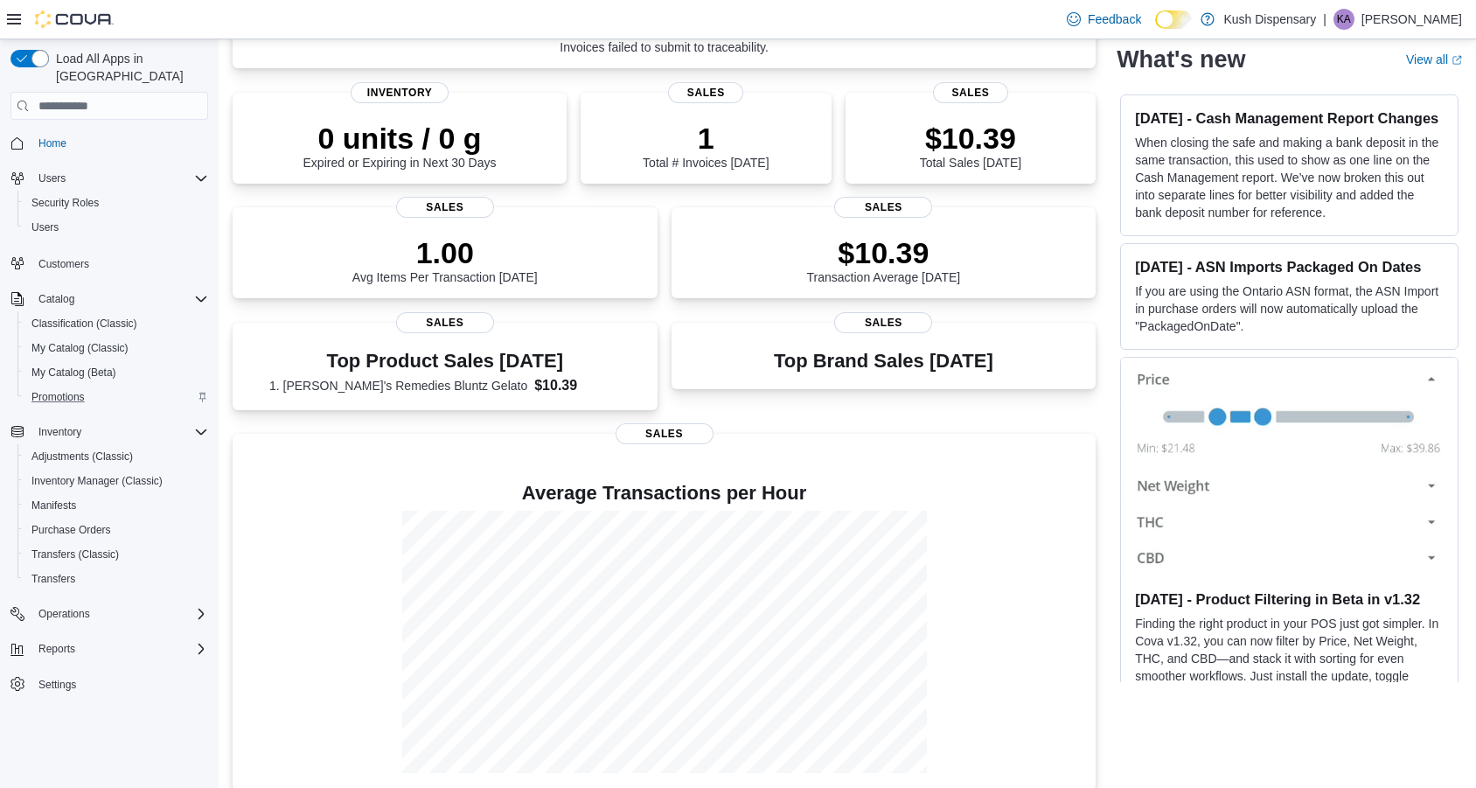
scroll to position [234, 0]
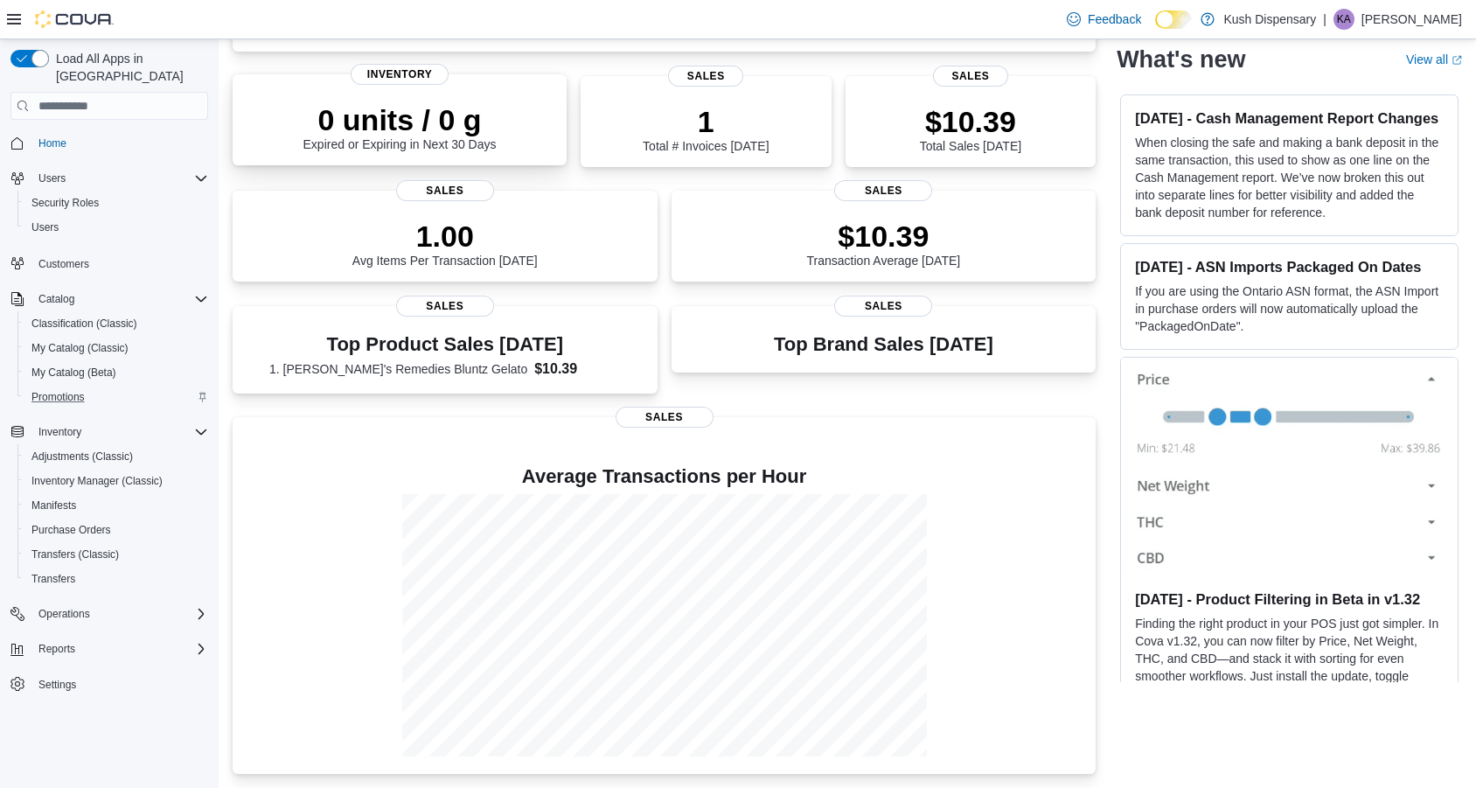
click at [414, 80] on div "0 units / 0 g Expired or Expiring in Next 30 Days Inventory" at bounding box center [400, 119] width 334 height 91
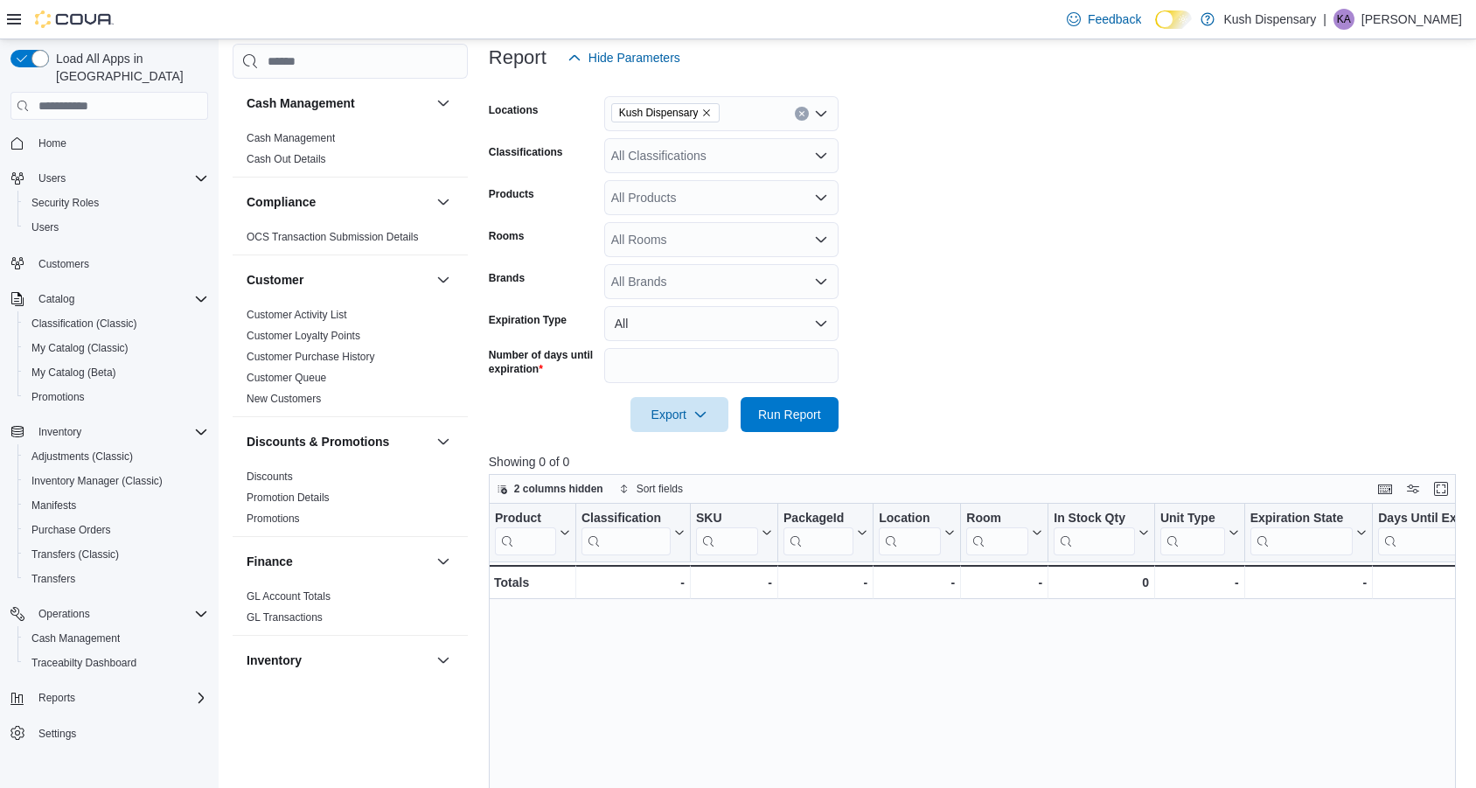
scroll to position [229, 0]
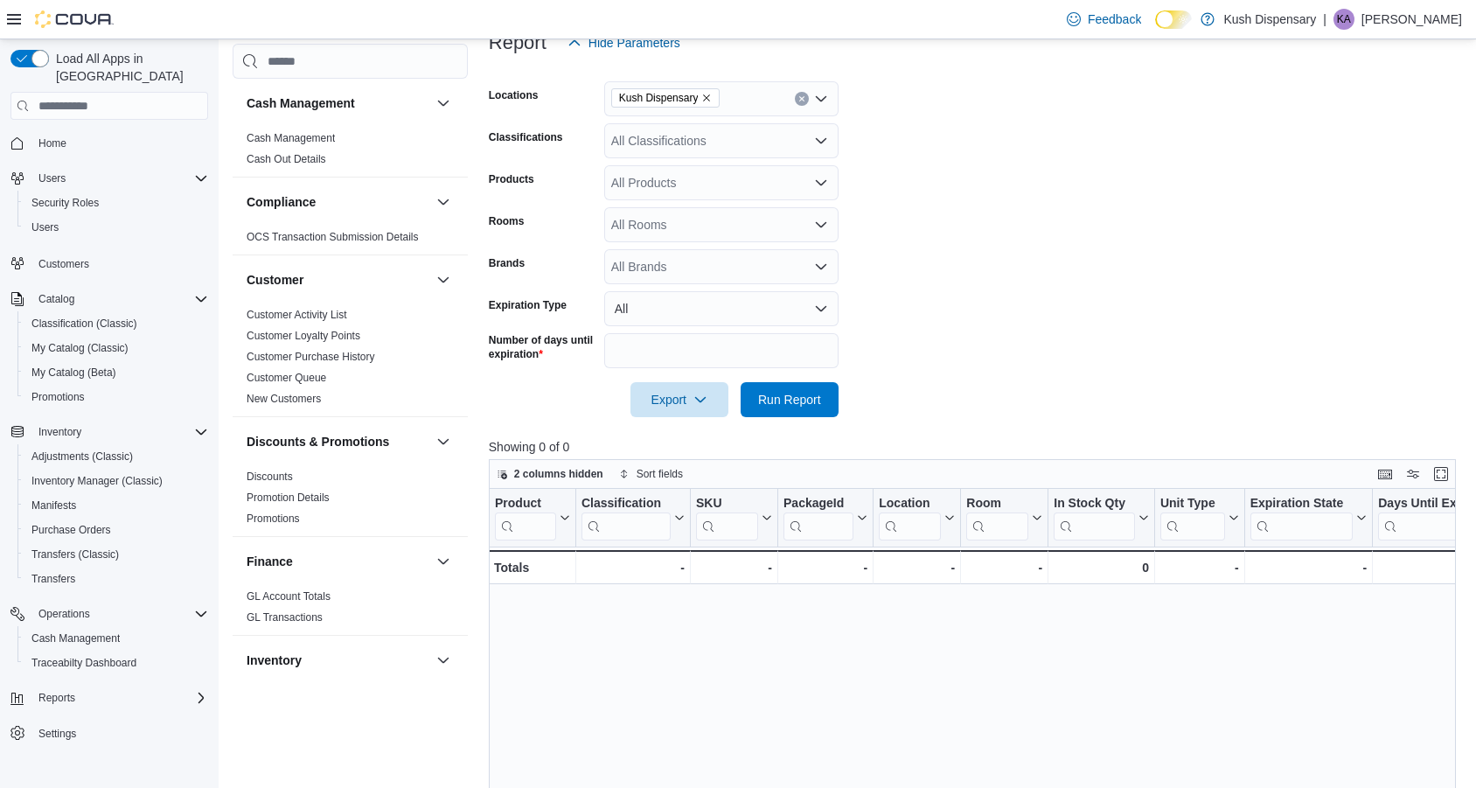
click at [831, 146] on div "All Classifications" at bounding box center [721, 140] width 234 height 35
type input "***"
click at [681, 198] on div "Flower" at bounding box center [721, 195] width 213 height 17
click at [951, 163] on form "Locations Kush Dispensary Classifications Flower Products All Products Rooms Al…" at bounding box center [977, 238] width 977 height 357
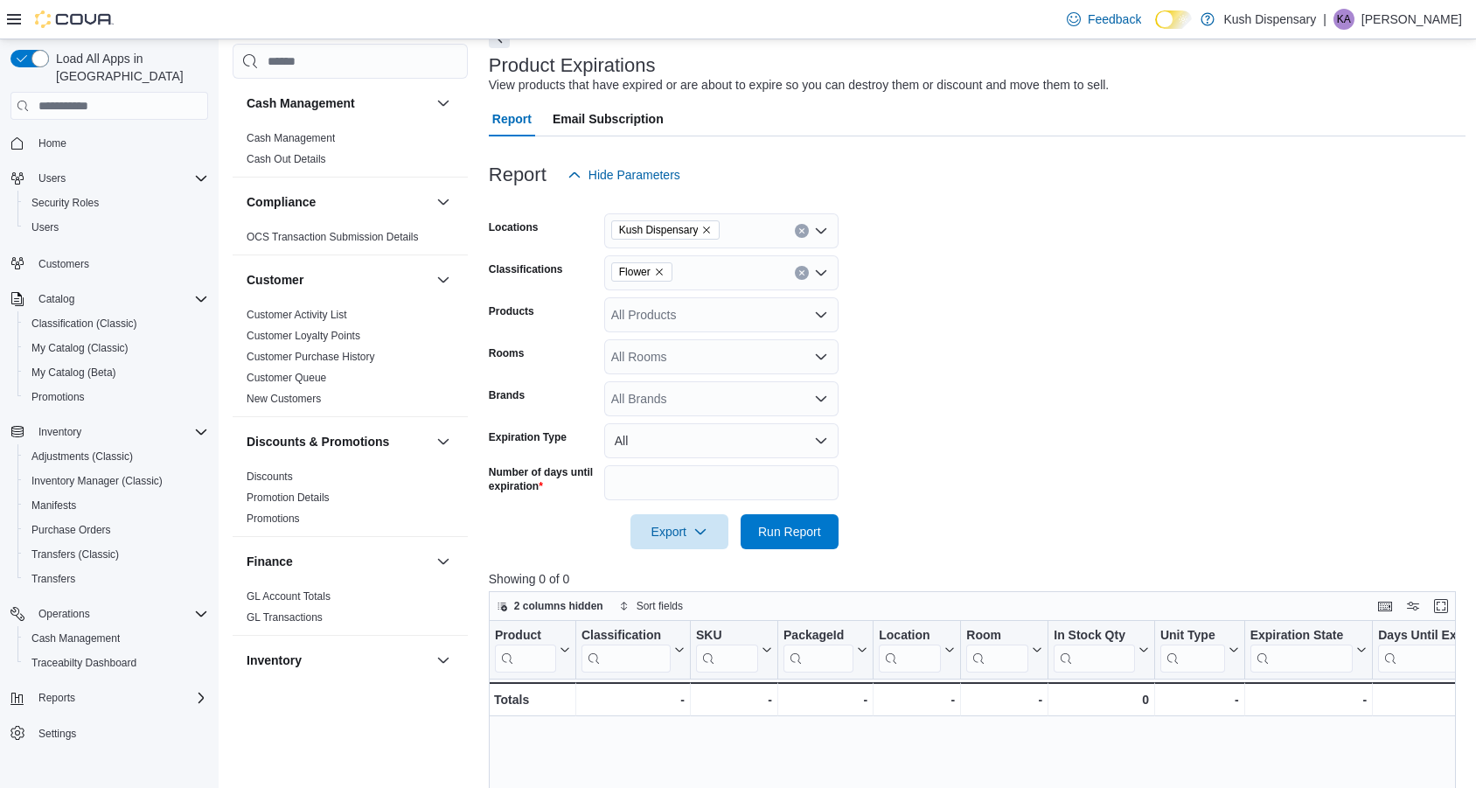
scroll to position [0, 0]
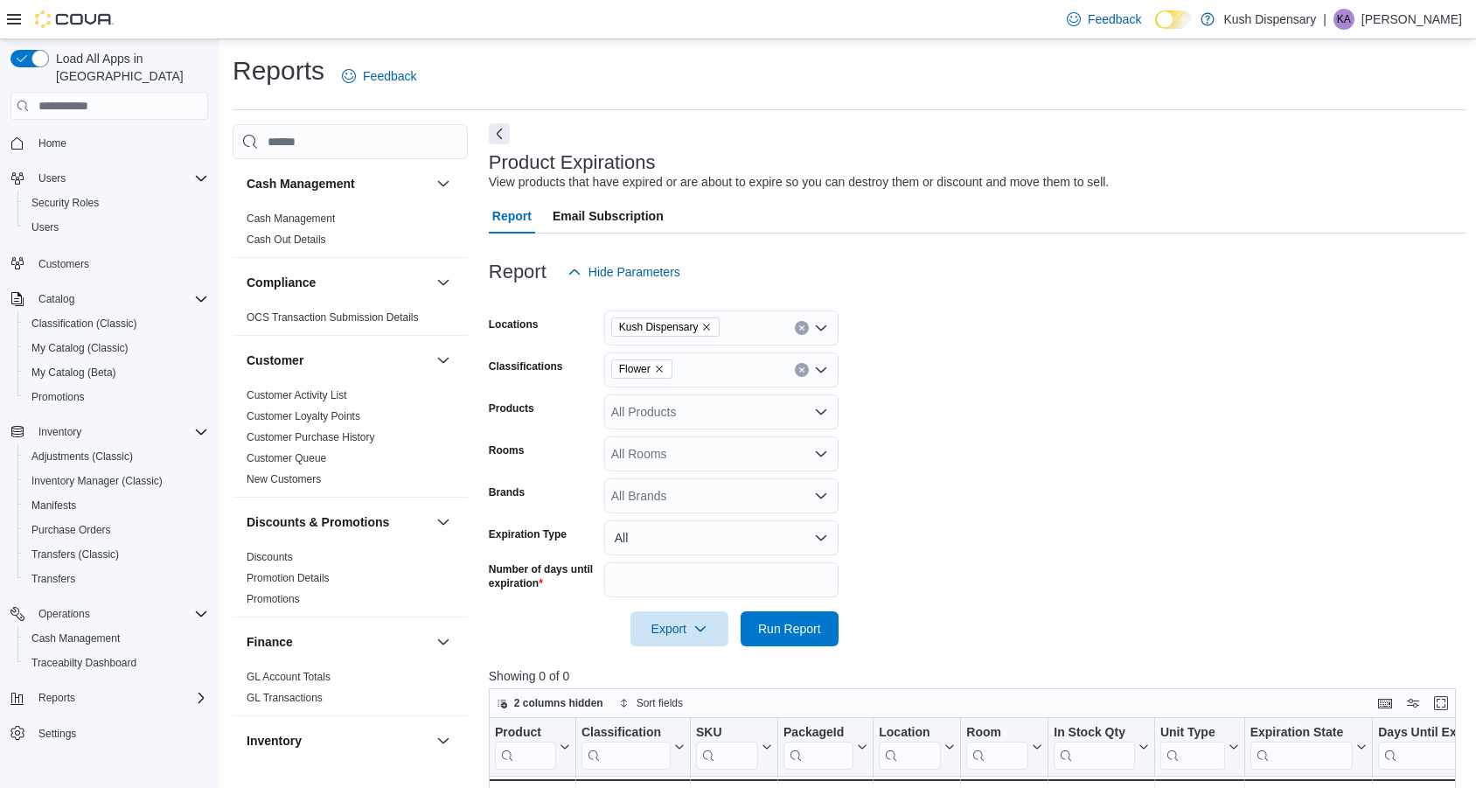
click at [499, 143] on button "Next" at bounding box center [499, 133] width 21 height 21
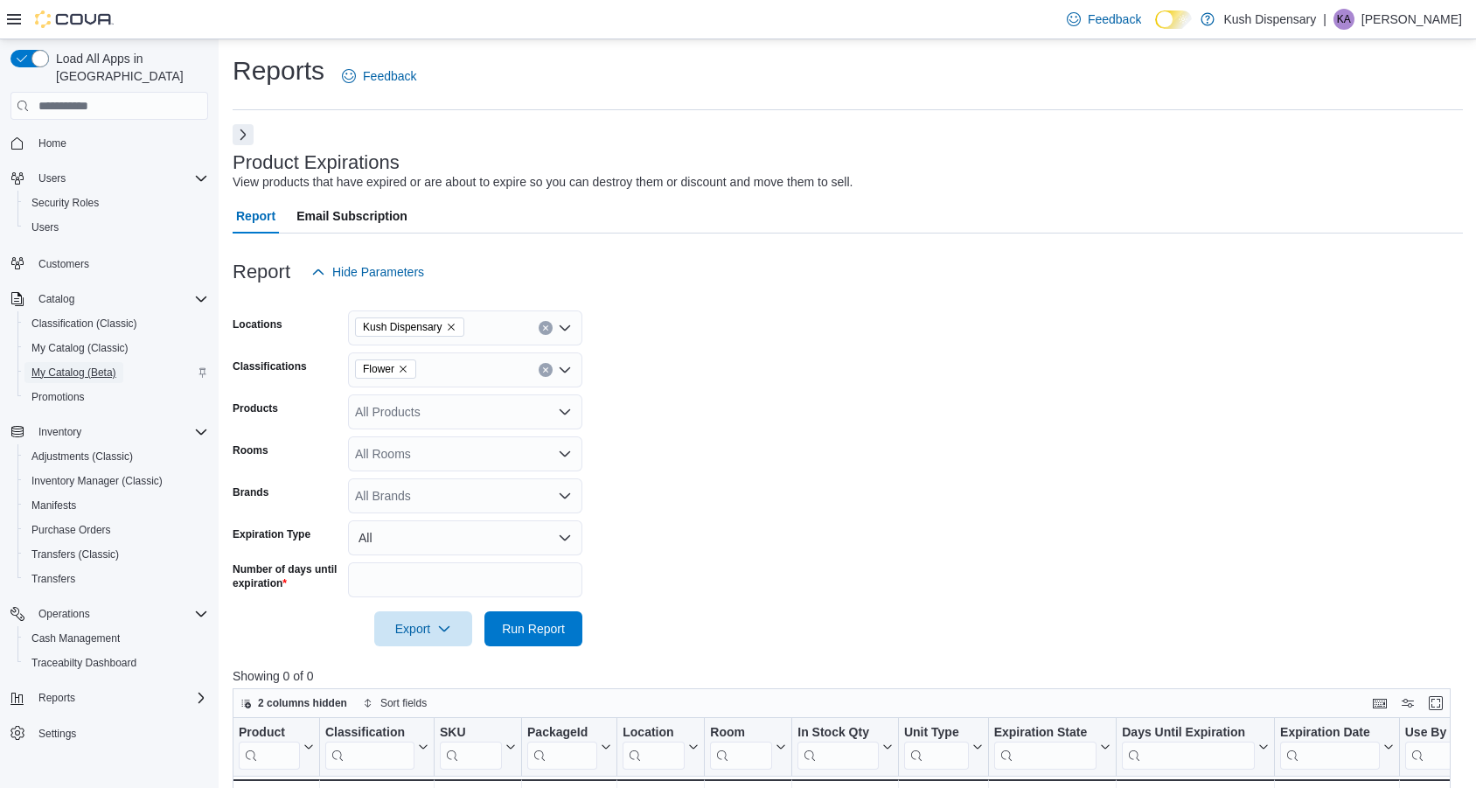
click at [64, 365] on span "My Catalog (Beta)" at bounding box center [73, 372] width 85 height 14
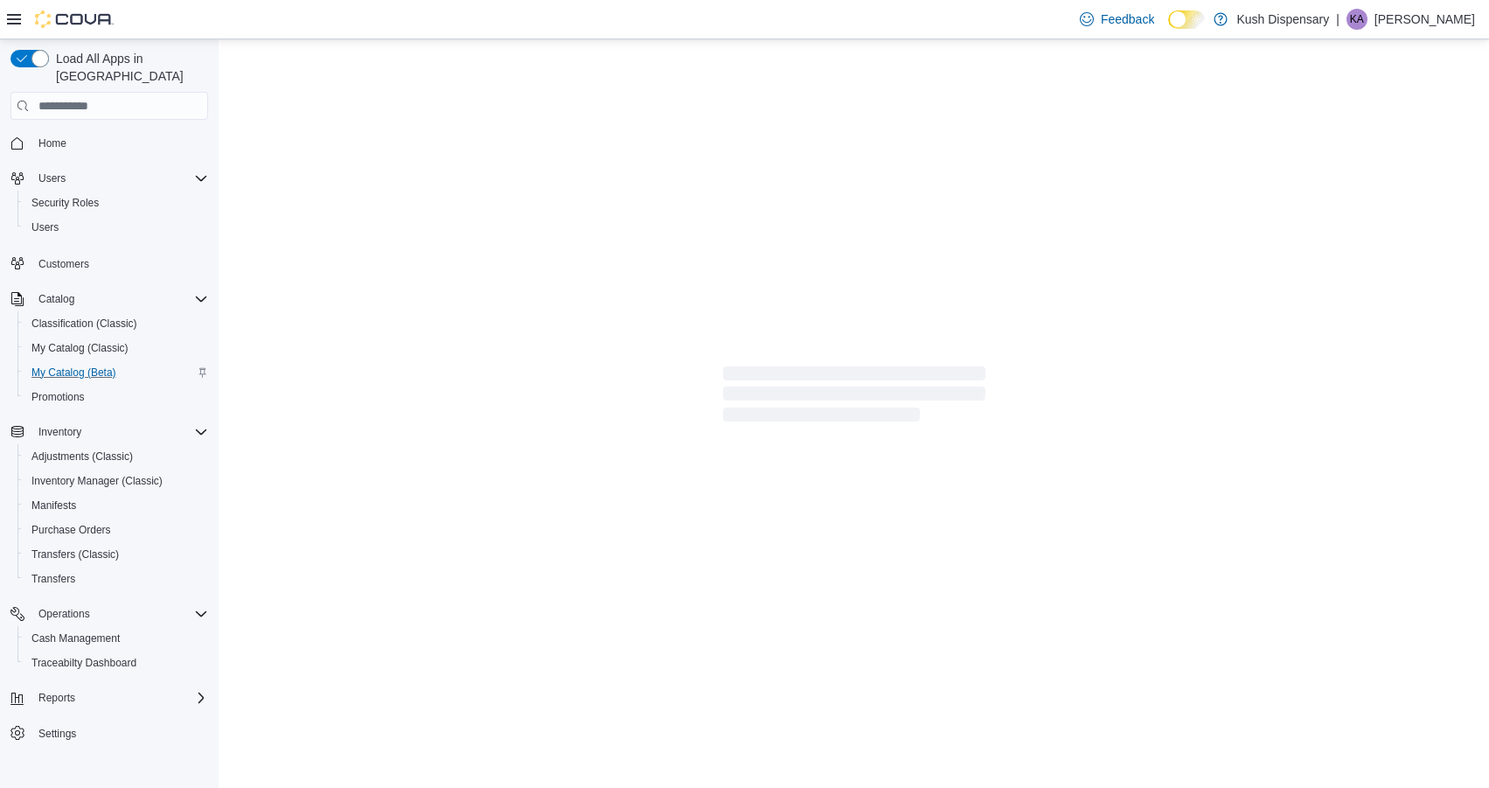
select select "**********"
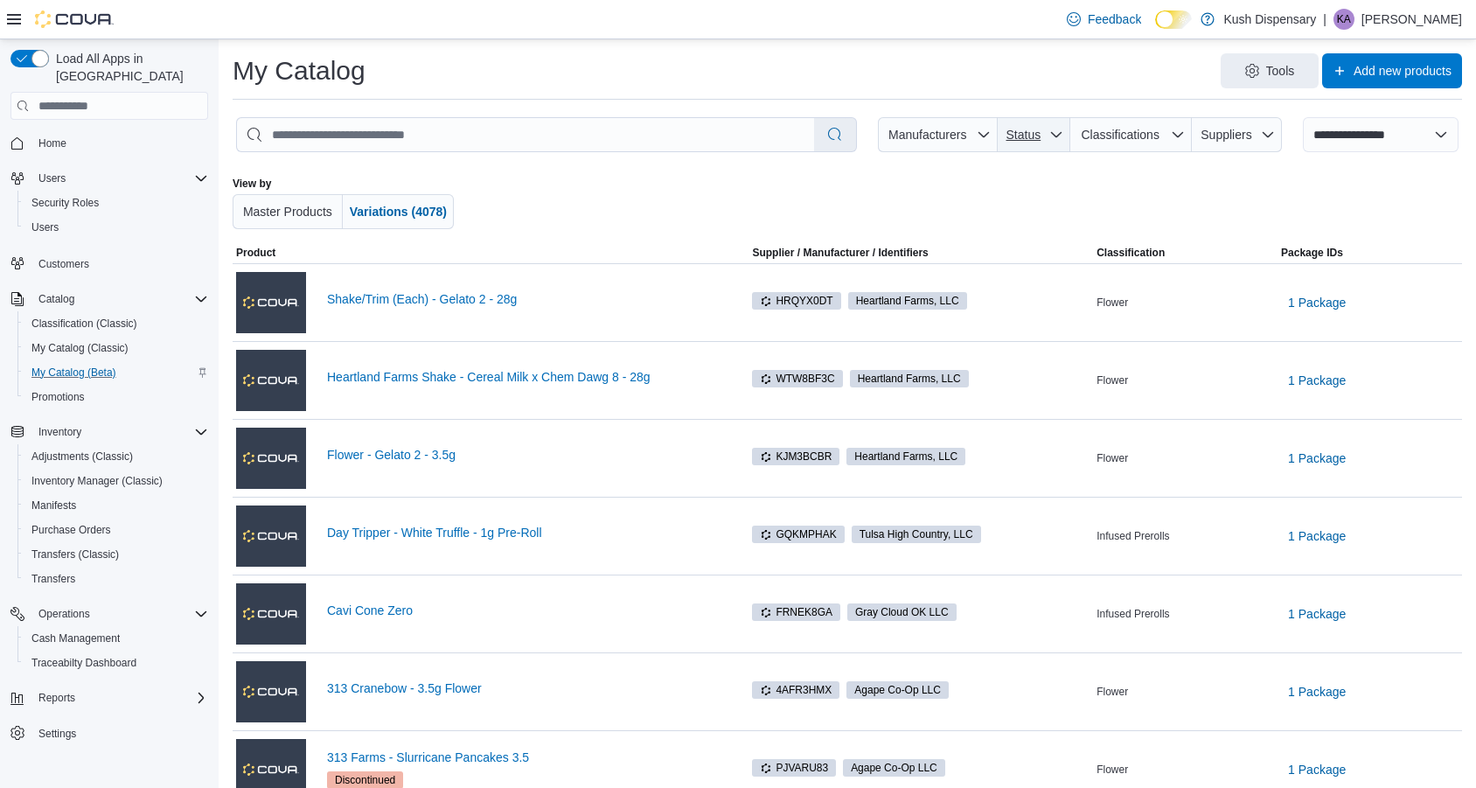
click at [1063, 141] on icon "button" at bounding box center [1056, 135] width 14 height 14
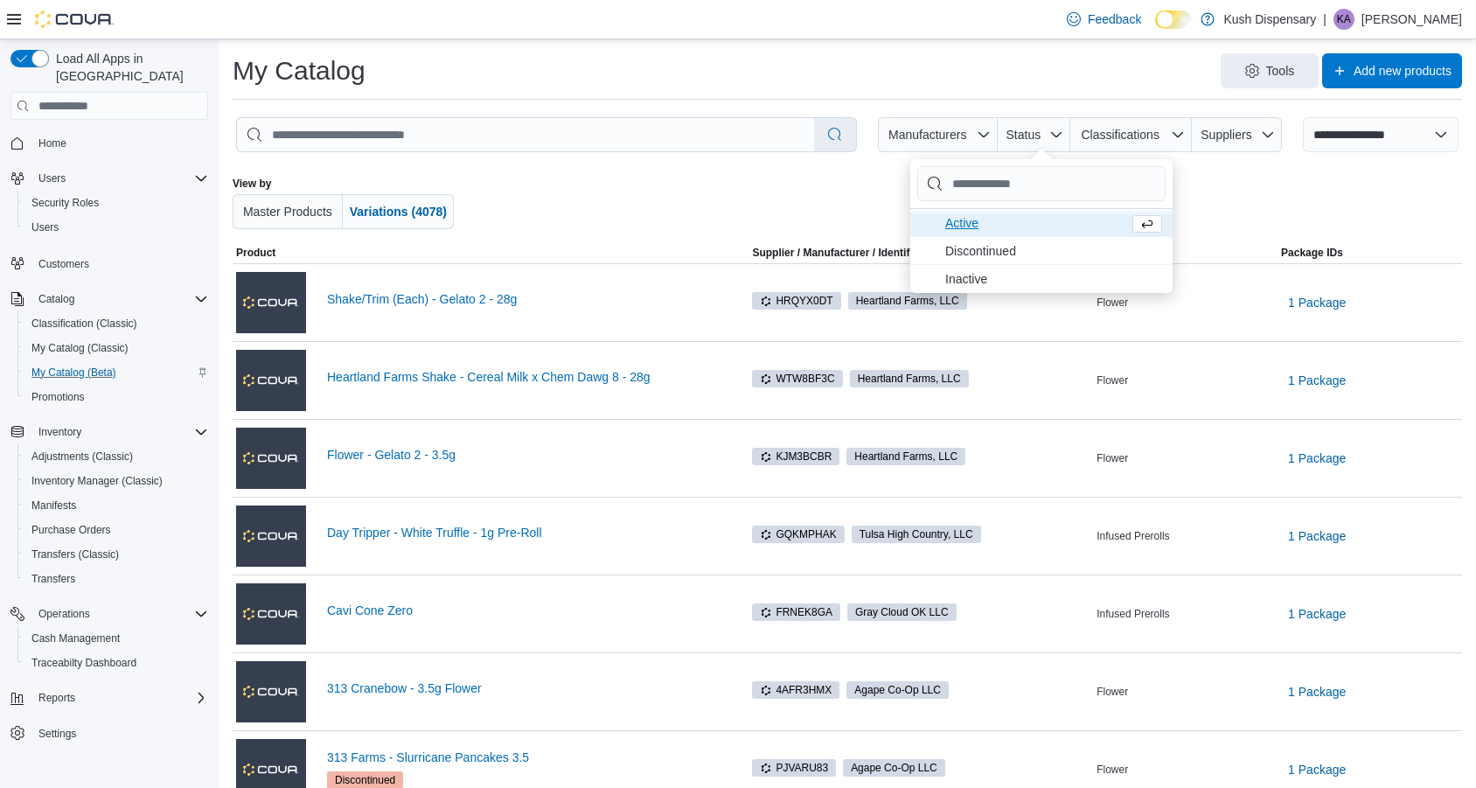
click at [963, 226] on span "Active . To check this option, press Enter." at bounding box center [1033, 222] width 177 height 21
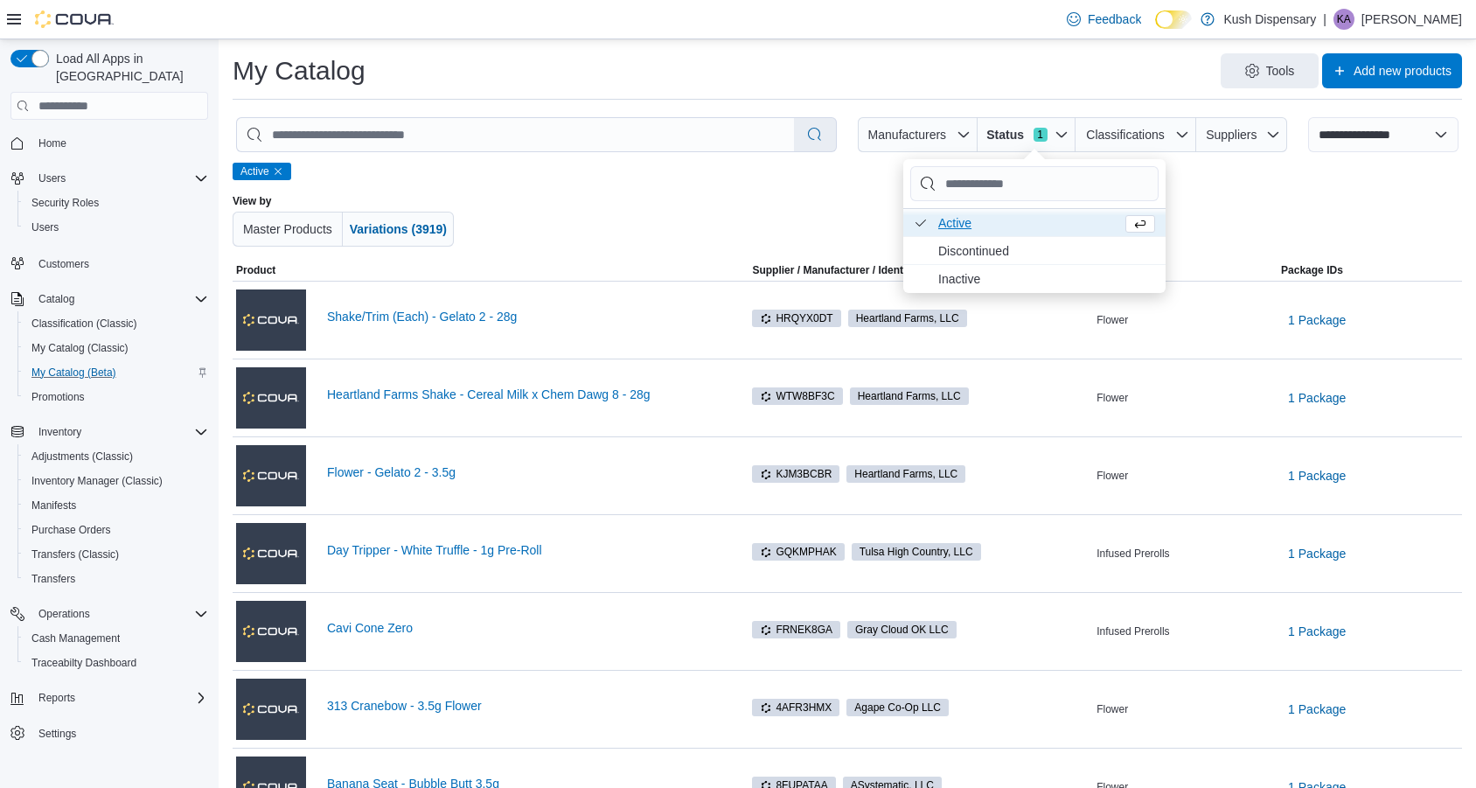
click at [789, 221] on div at bounding box center [847, 220] width 712 height 52
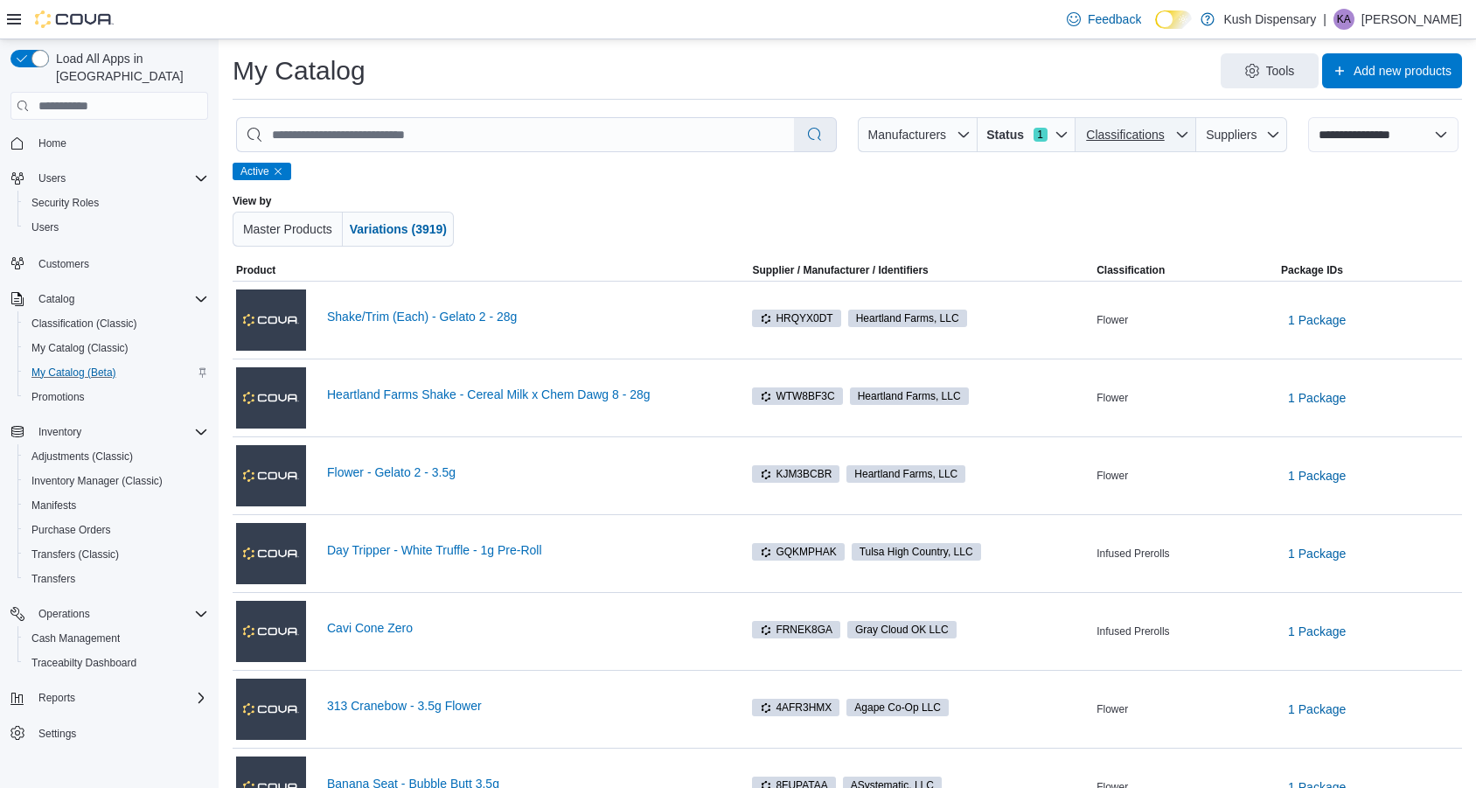
click at [1187, 138] on icon "button" at bounding box center [1182, 135] width 14 height 14
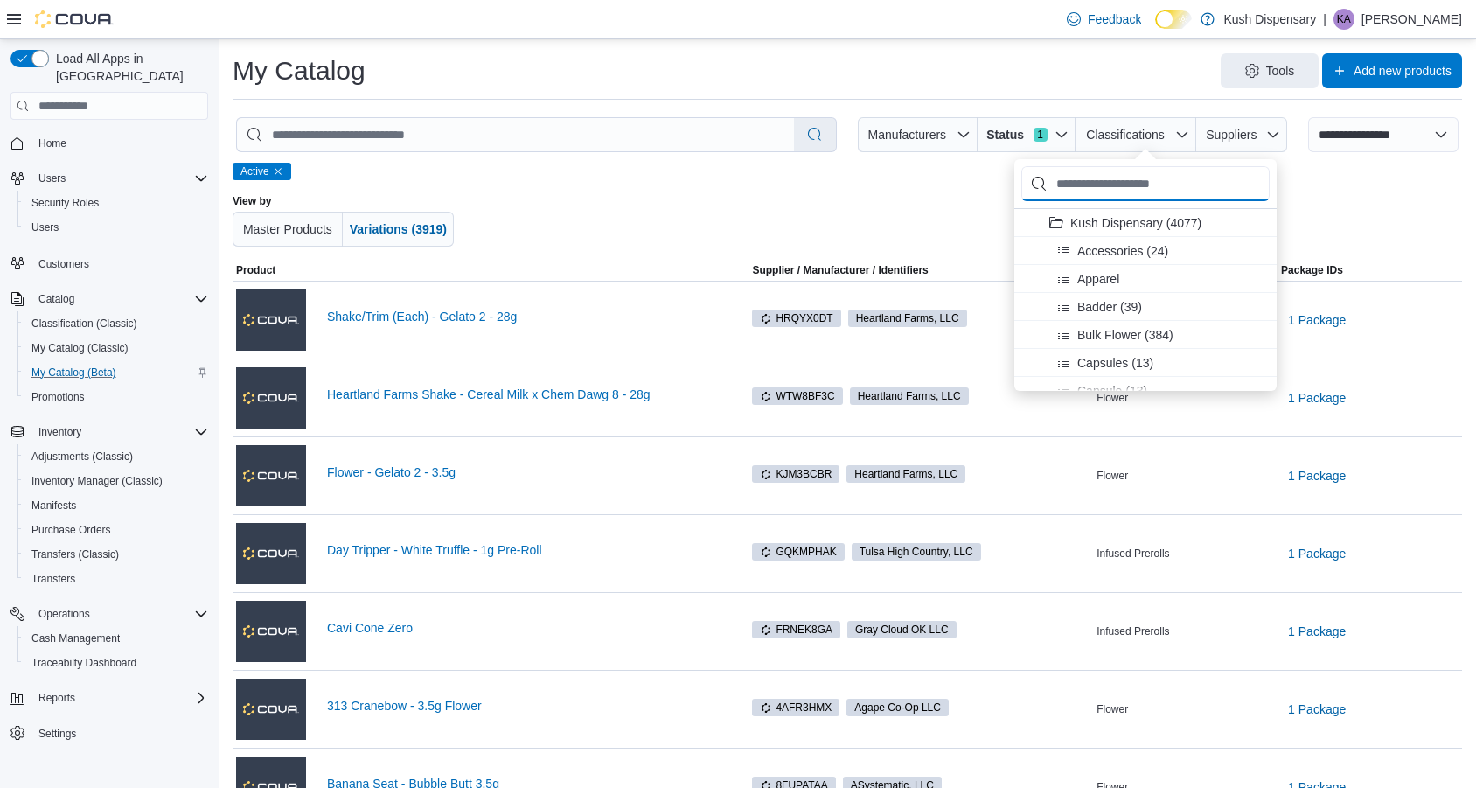
click at [1111, 190] on input "Product Classifications" at bounding box center [1145, 183] width 248 height 35
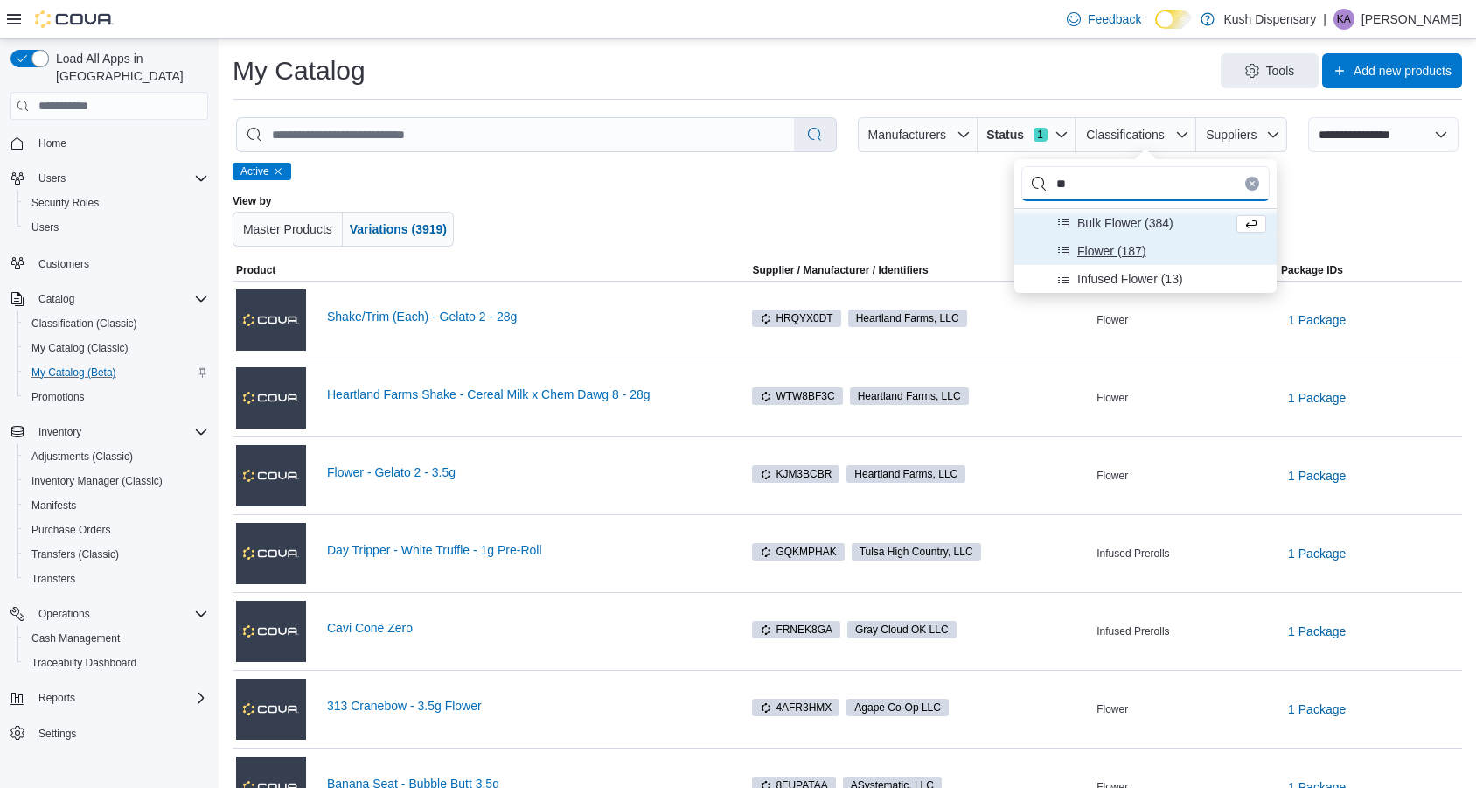
type input "**"
click at [1089, 252] on span "Flower (187)" at bounding box center [1111, 250] width 69 height 17
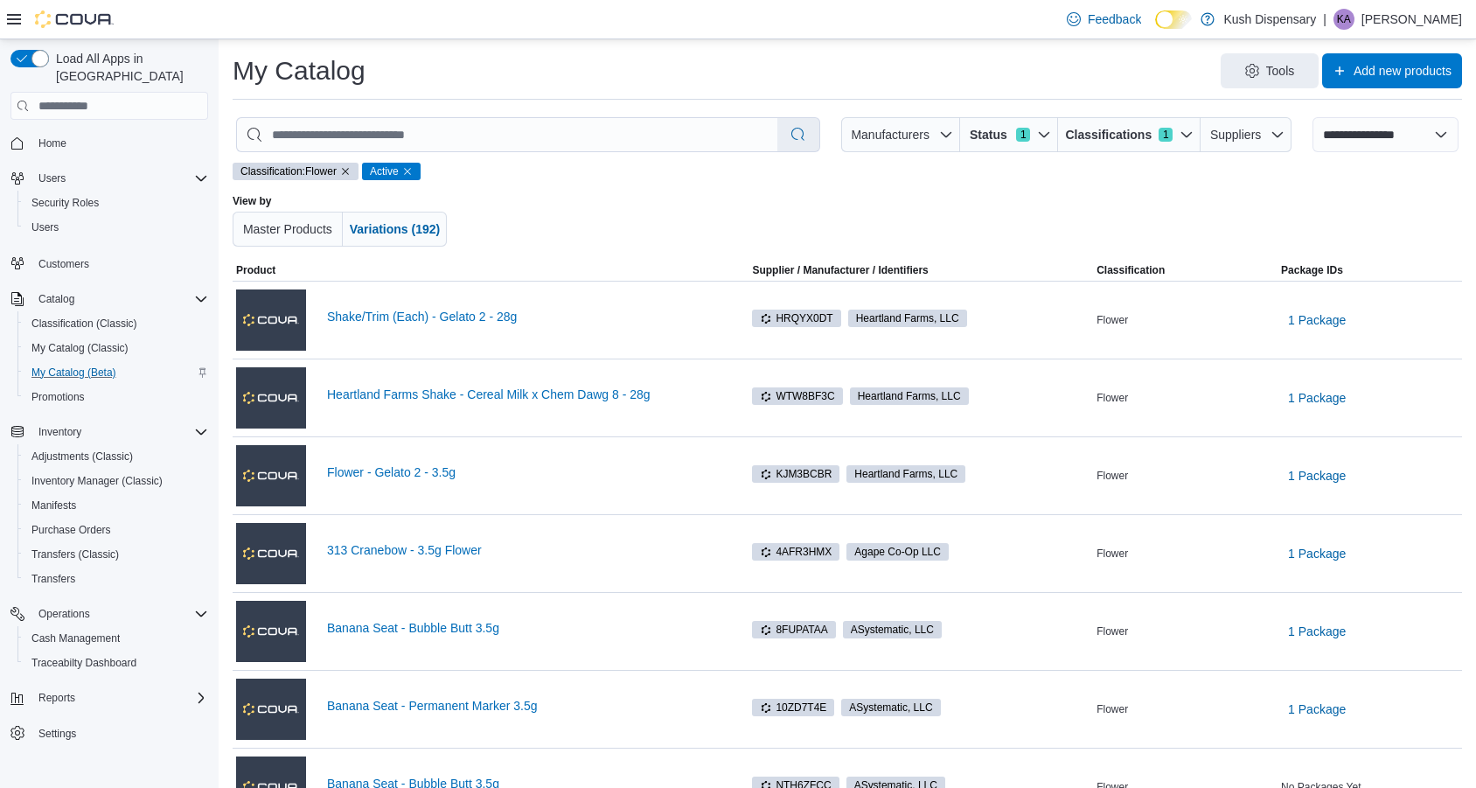
click at [1357, 226] on div at bounding box center [1343, 220] width 238 height 52
click at [56, 687] on span "Reports" at bounding box center [56, 697] width 37 height 21
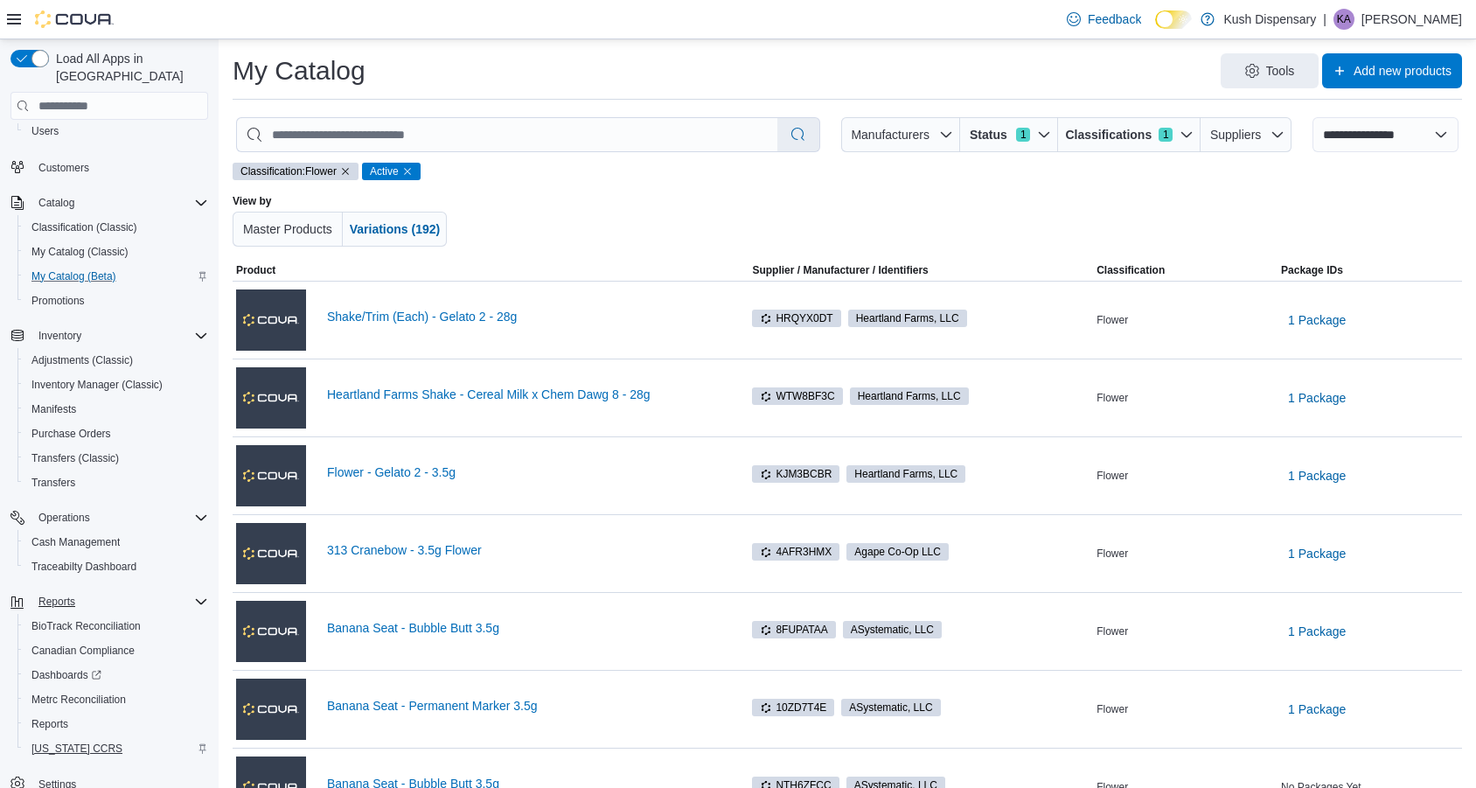
scroll to position [111, 0]
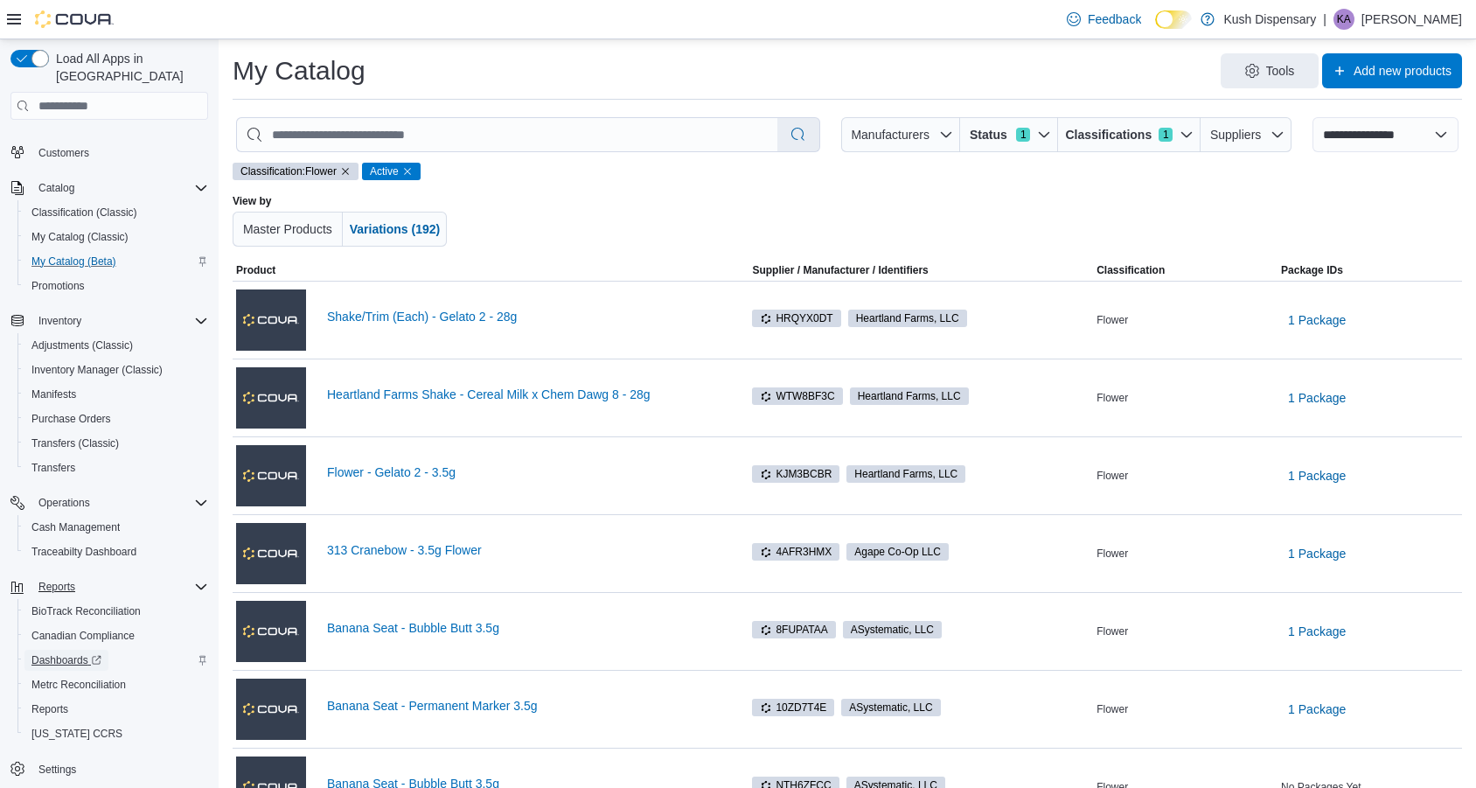
click at [61, 653] on span "Dashboards" at bounding box center [66, 660] width 70 height 14
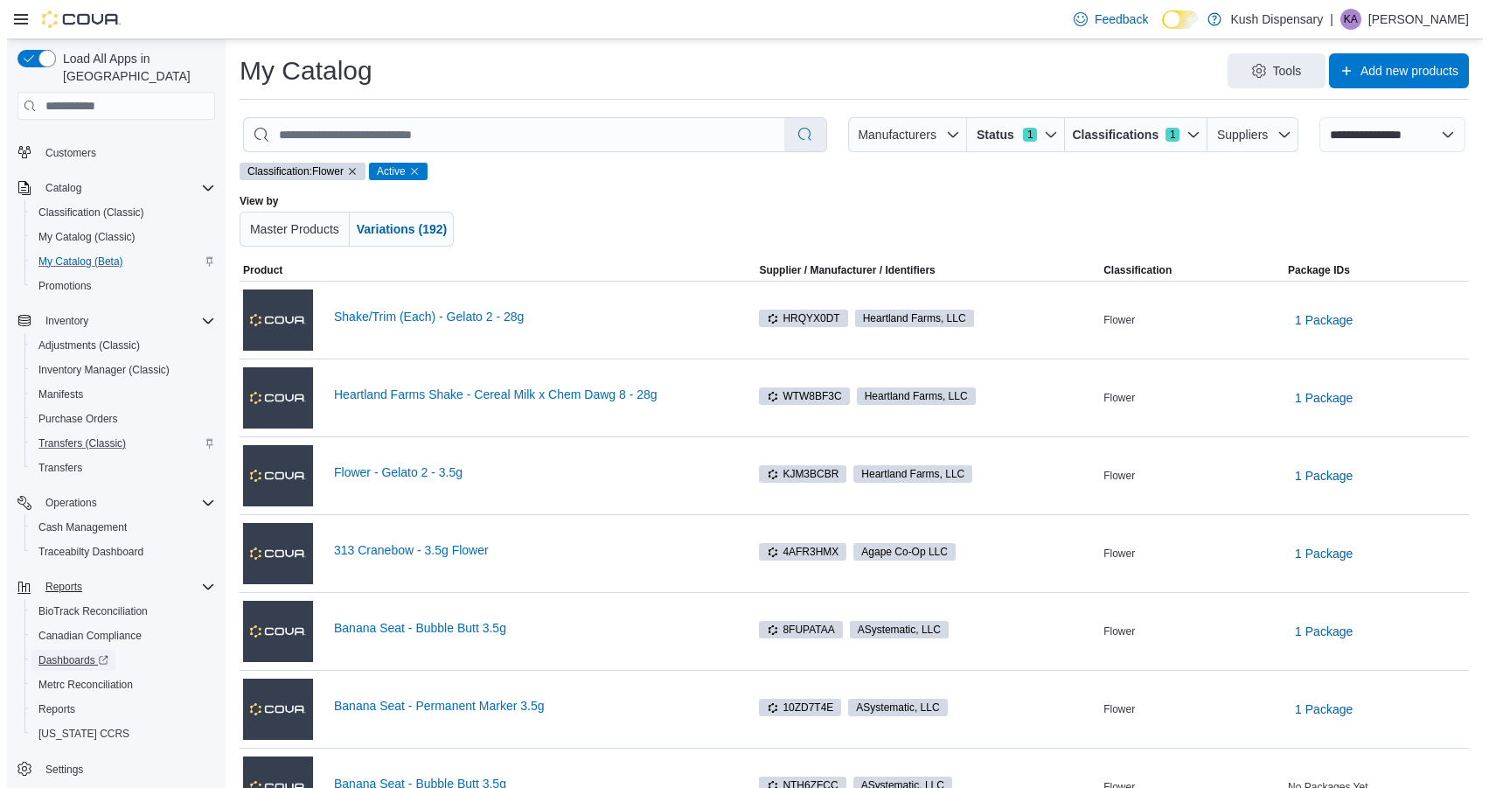
scroll to position [114, 0]
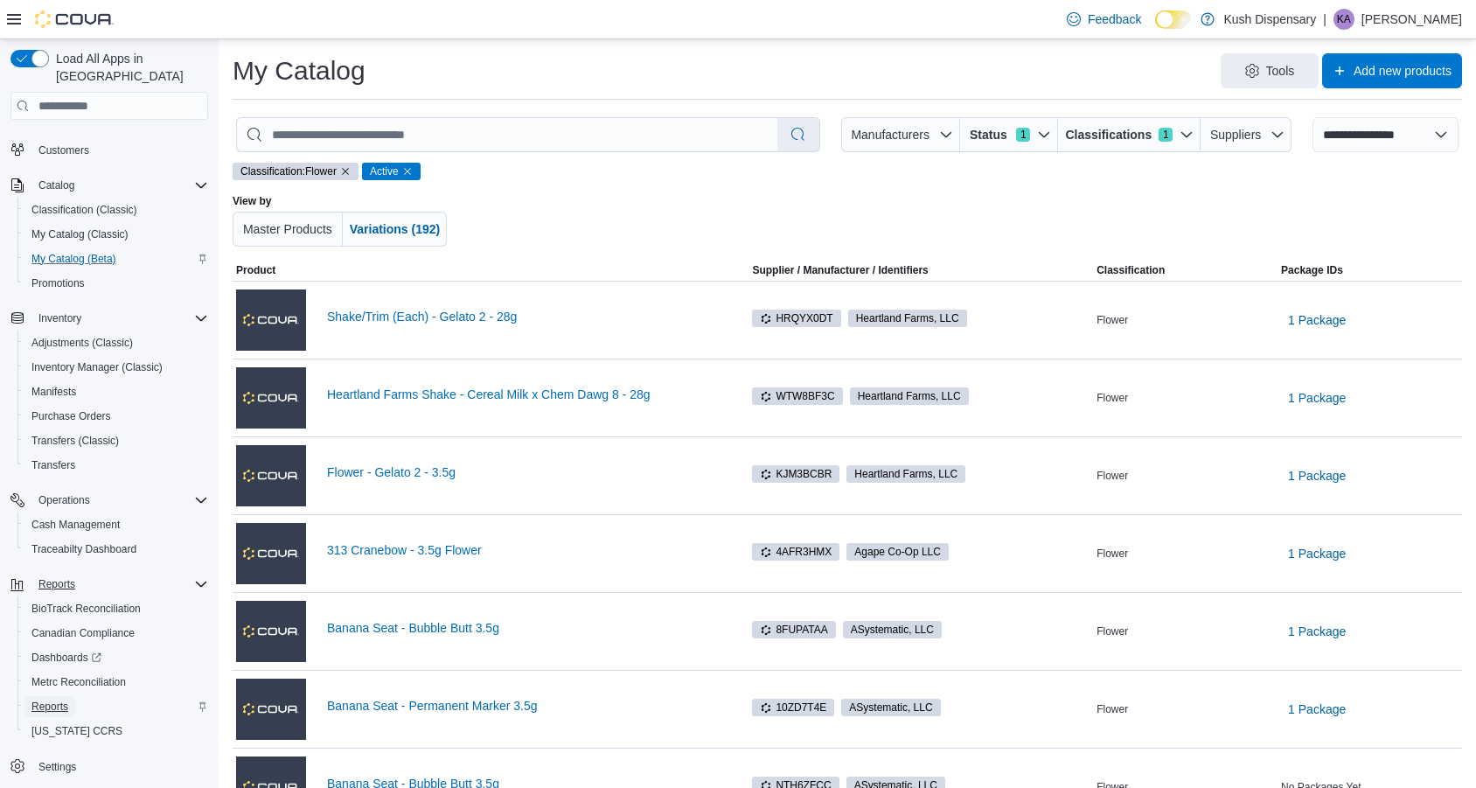
click at [64, 699] on span "Reports" at bounding box center [49, 706] width 37 height 14
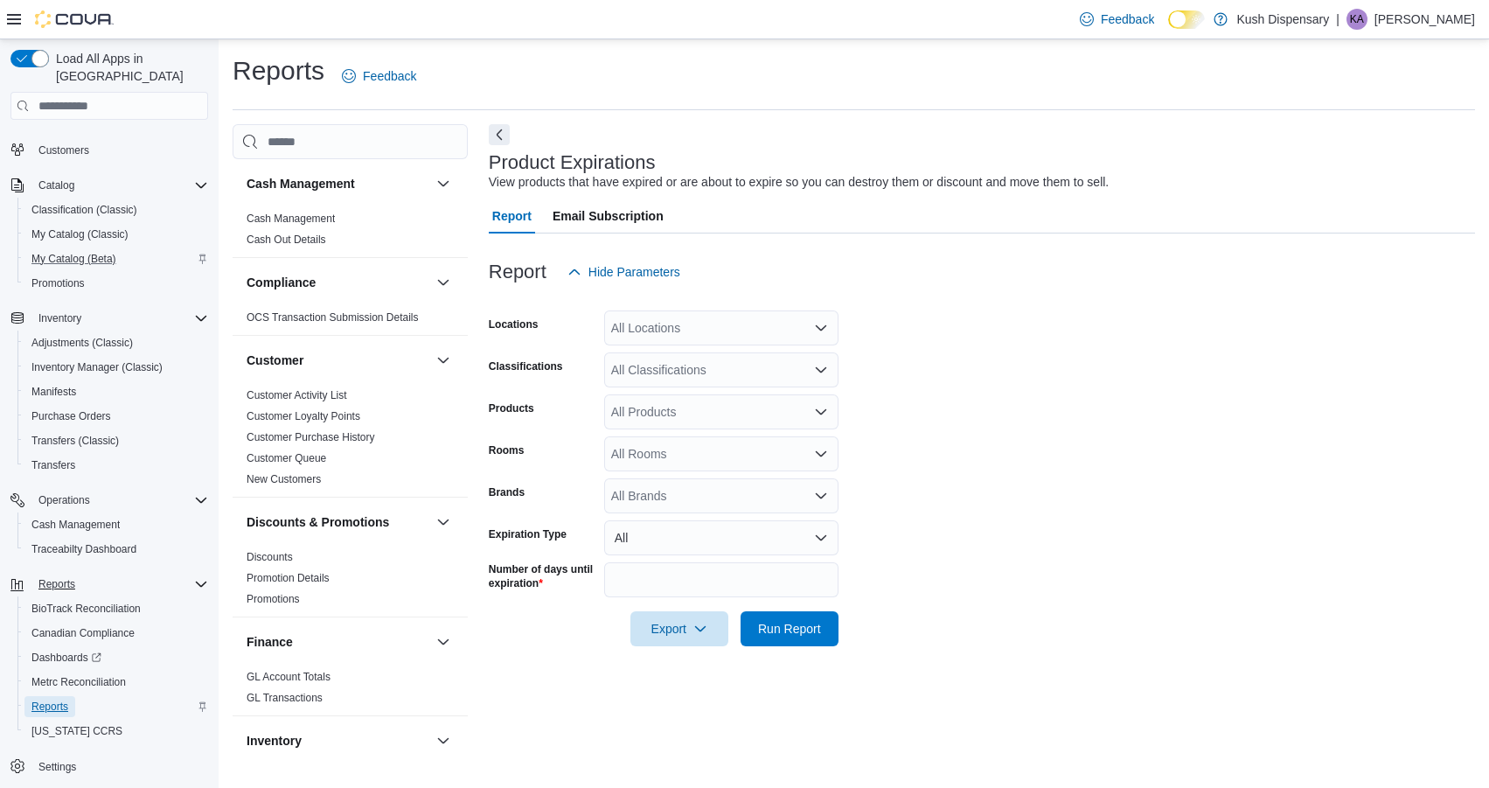
click at [50, 699] on span "Reports" at bounding box center [49, 706] width 37 height 14
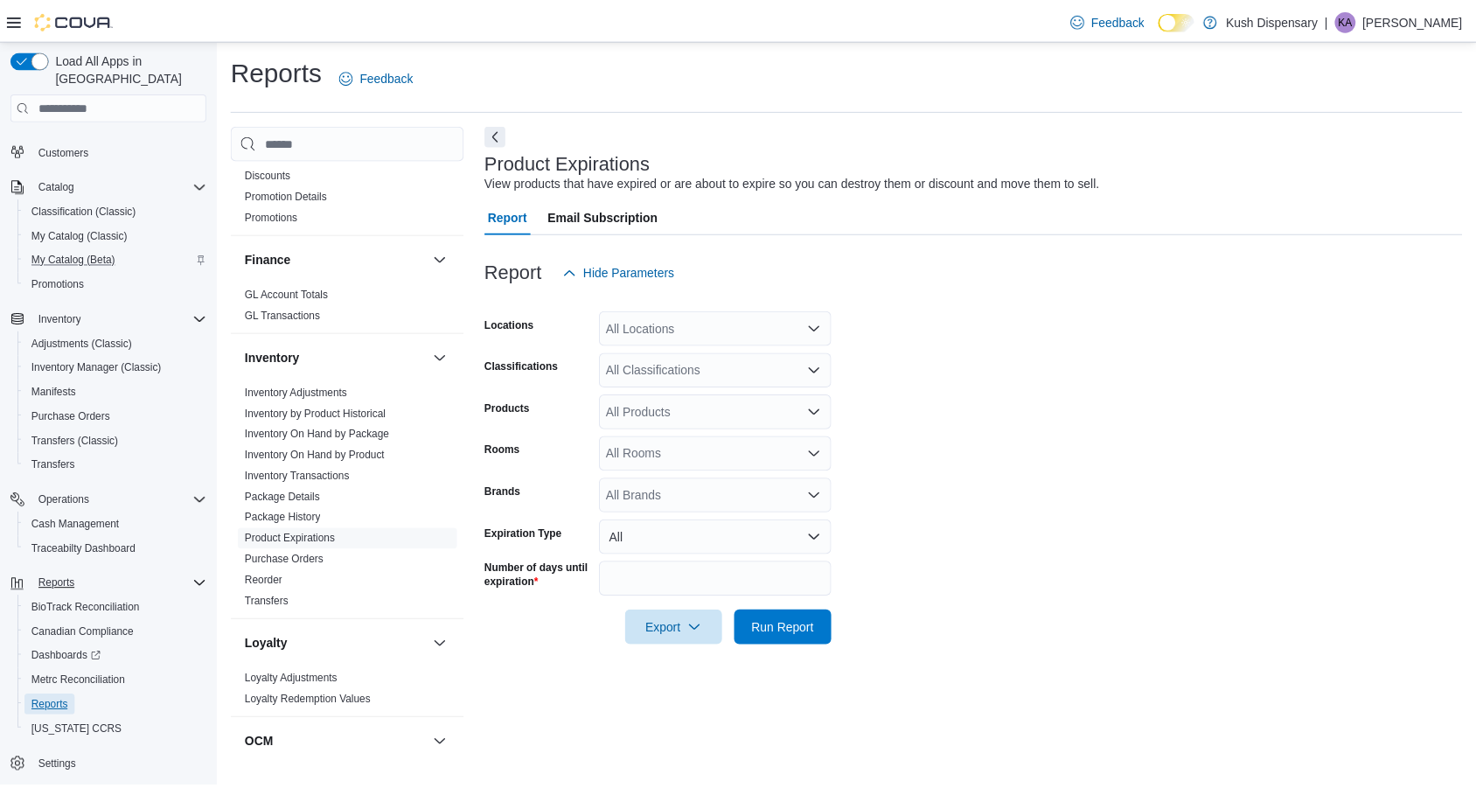
scroll to position [386, 0]
click at [312, 455] on link "Inventory On Hand by Product" at bounding box center [317, 453] width 141 height 12
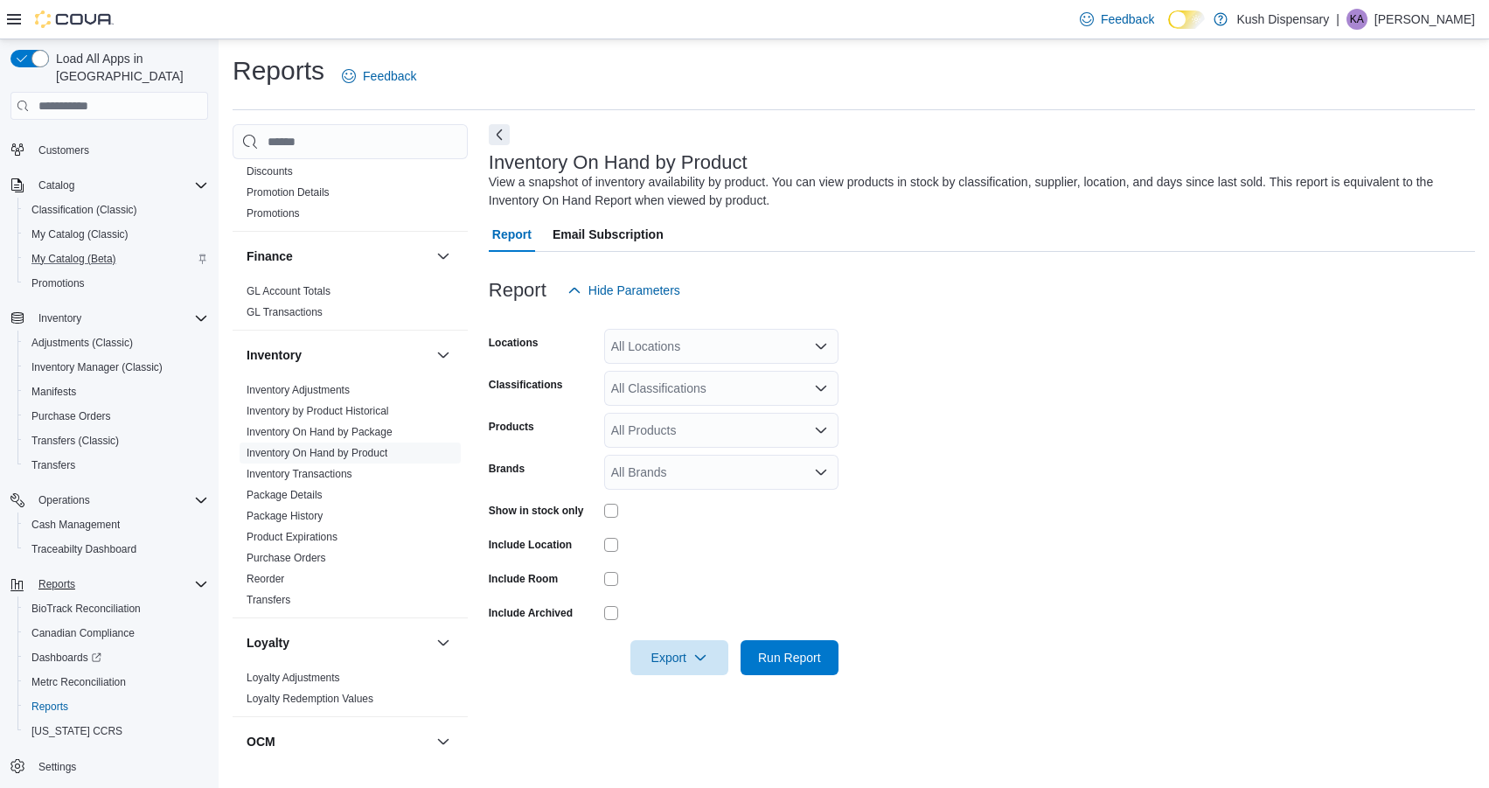
click at [714, 338] on div "All Locations" at bounding box center [721, 346] width 234 height 35
click at [681, 409] on span "[STREET_ADDRESS][PERSON_NAME]" at bounding box center [753, 401] width 222 height 17
click at [953, 358] on form "Locations [STREET_ADDRESS][PERSON_NAME] Combo box. Selected. [STREET_ADDRESS][P…" at bounding box center [982, 491] width 986 height 367
click at [758, 375] on div "All Classifications" at bounding box center [721, 388] width 234 height 35
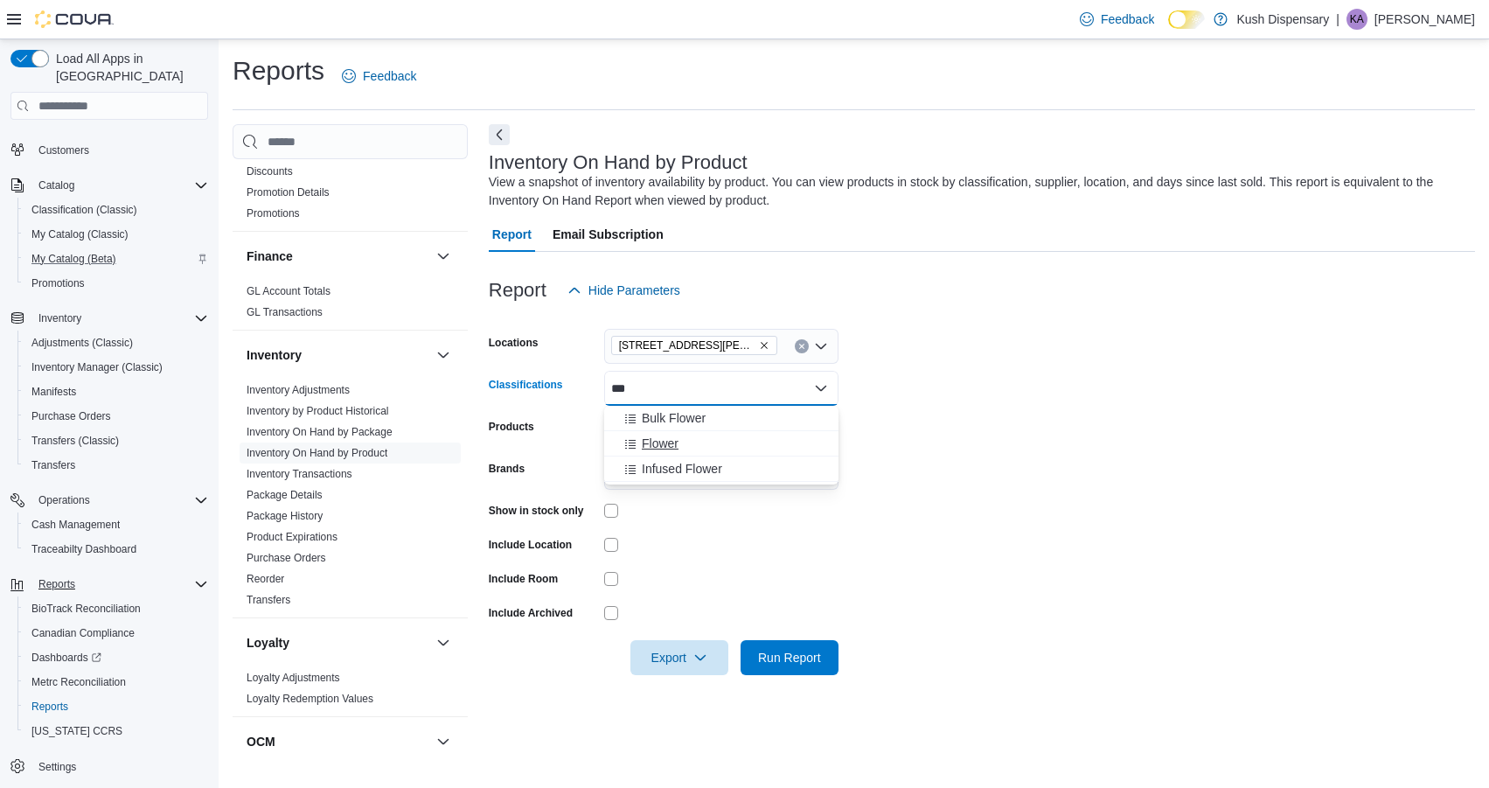
type input "***"
click at [657, 448] on span "Flower" at bounding box center [660, 442] width 37 height 17
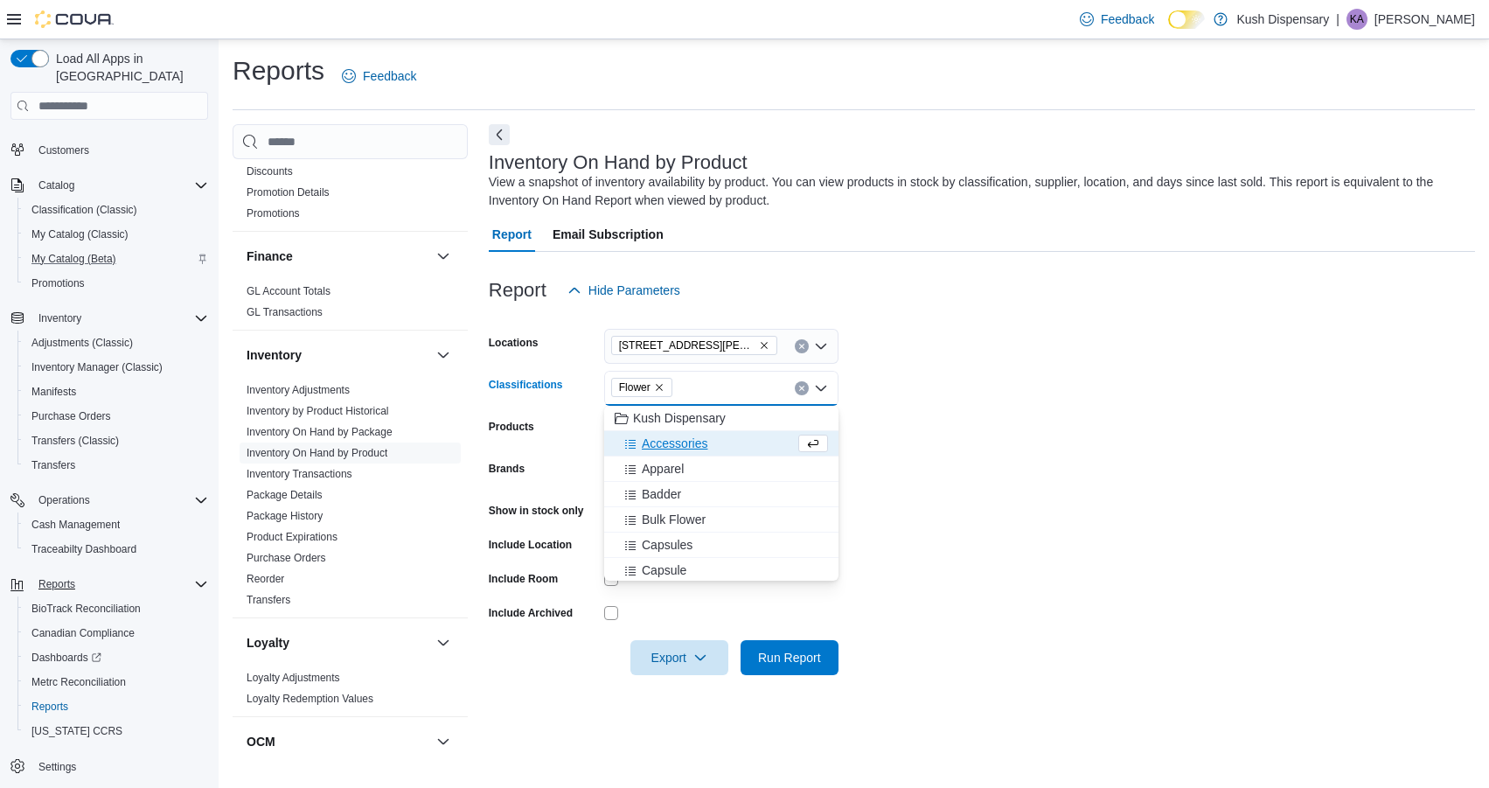
click at [965, 423] on form "Locations [STREET_ADDRESS][PERSON_NAME] Classifications Flower Combo box. Selec…" at bounding box center [982, 491] width 986 height 367
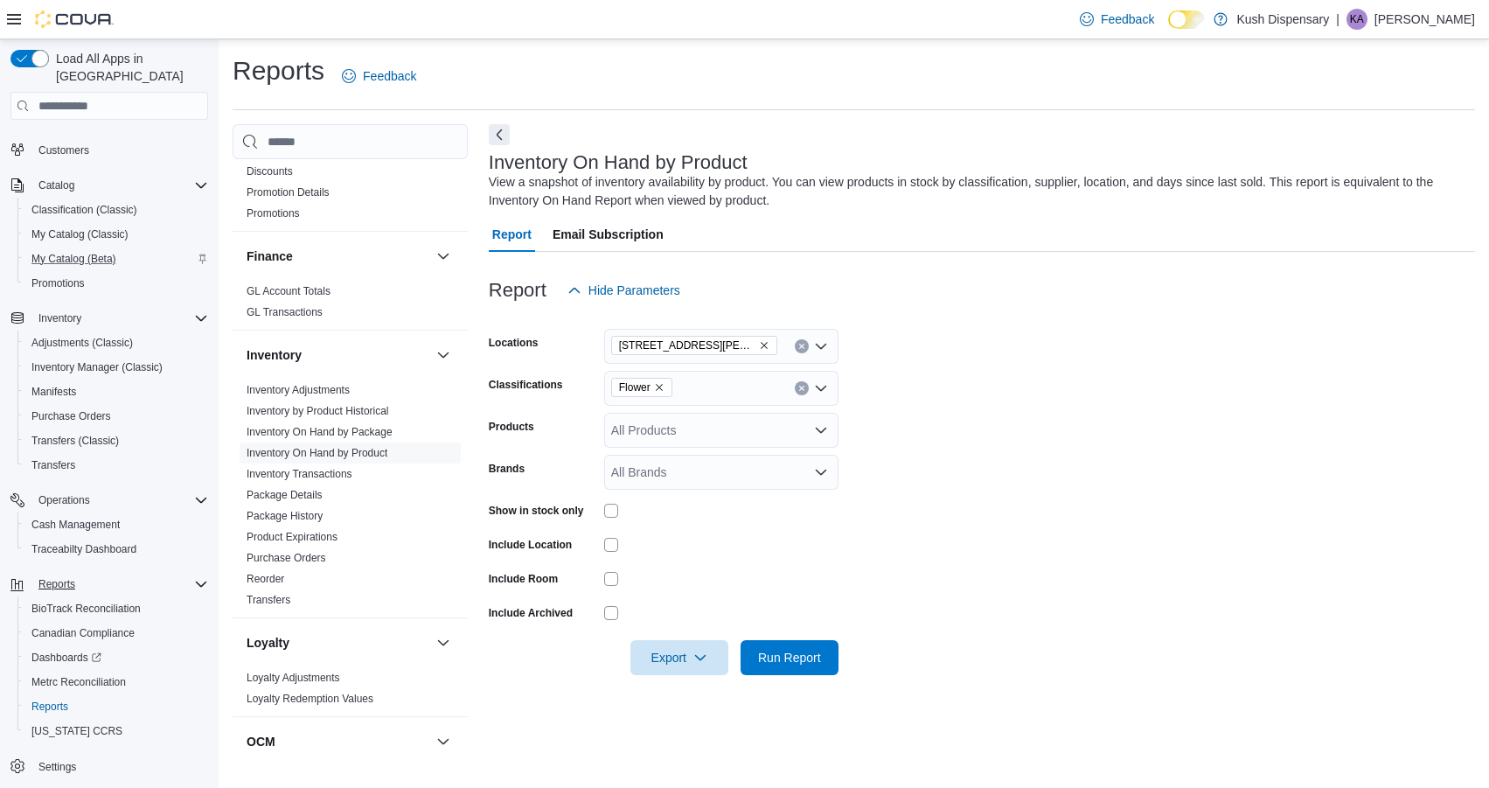
click at [733, 434] on div "All Products" at bounding box center [721, 430] width 234 height 35
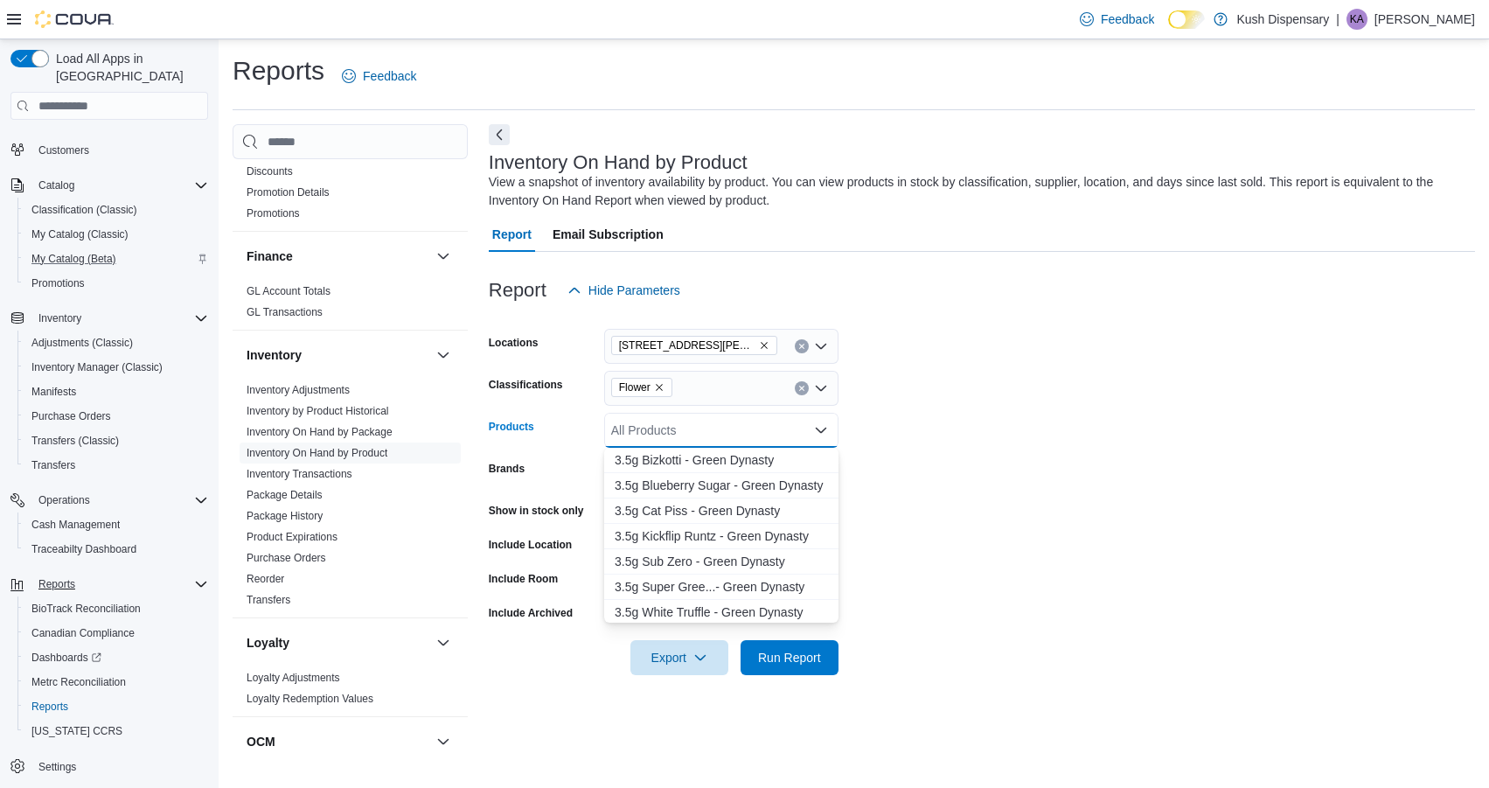
click at [1024, 400] on form "Locations [STREET_ADDRESS][PERSON_NAME] Classifications Flower Products All Pro…" at bounding box center [982, 491] width 986 height 367
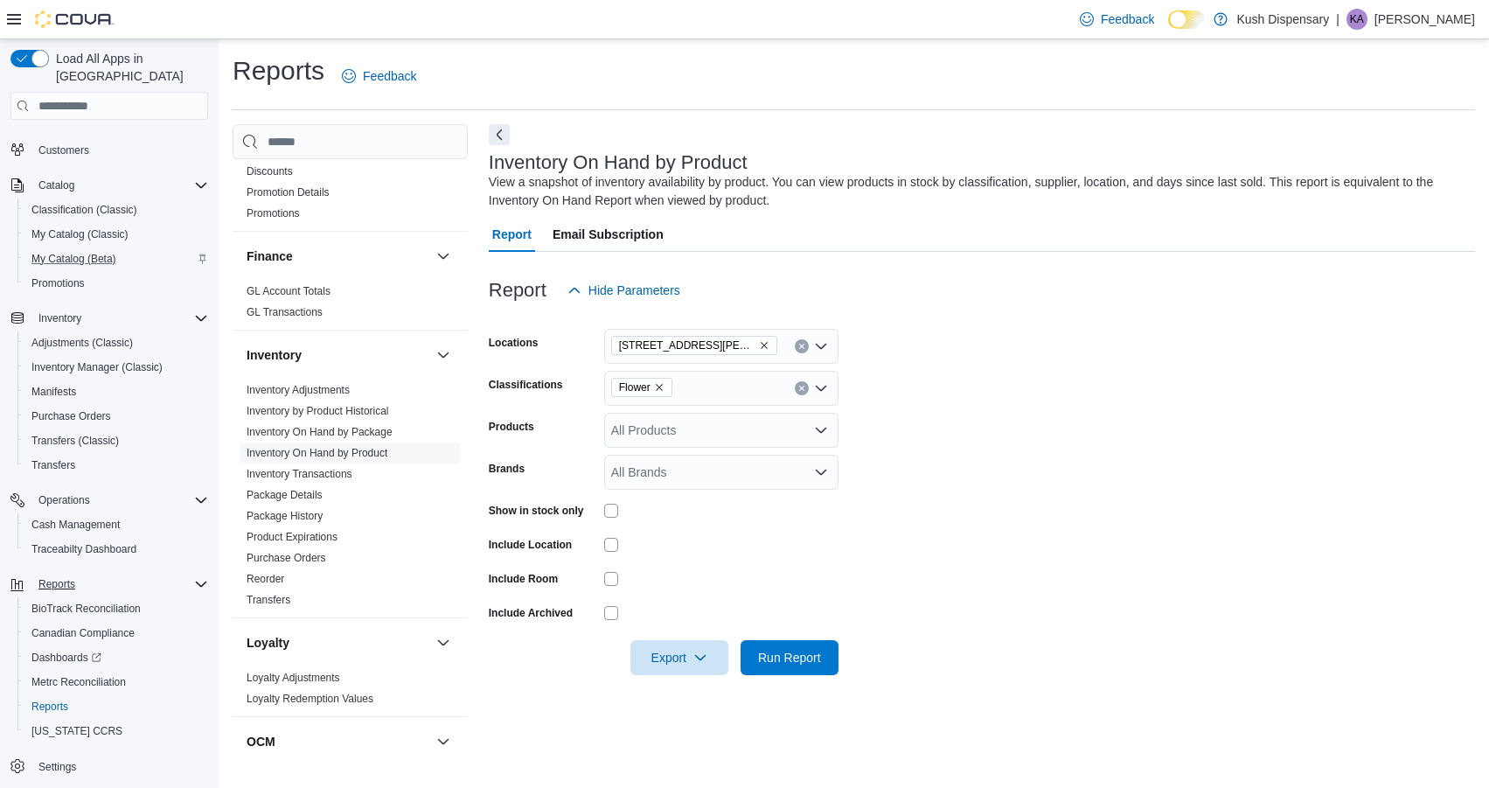
click at [607, 520] on div at bounding box center [721, 510] width 234 height 27
click at [775, 658] on span "Run Report" at bounding box center [789, 656] width 63 height 17
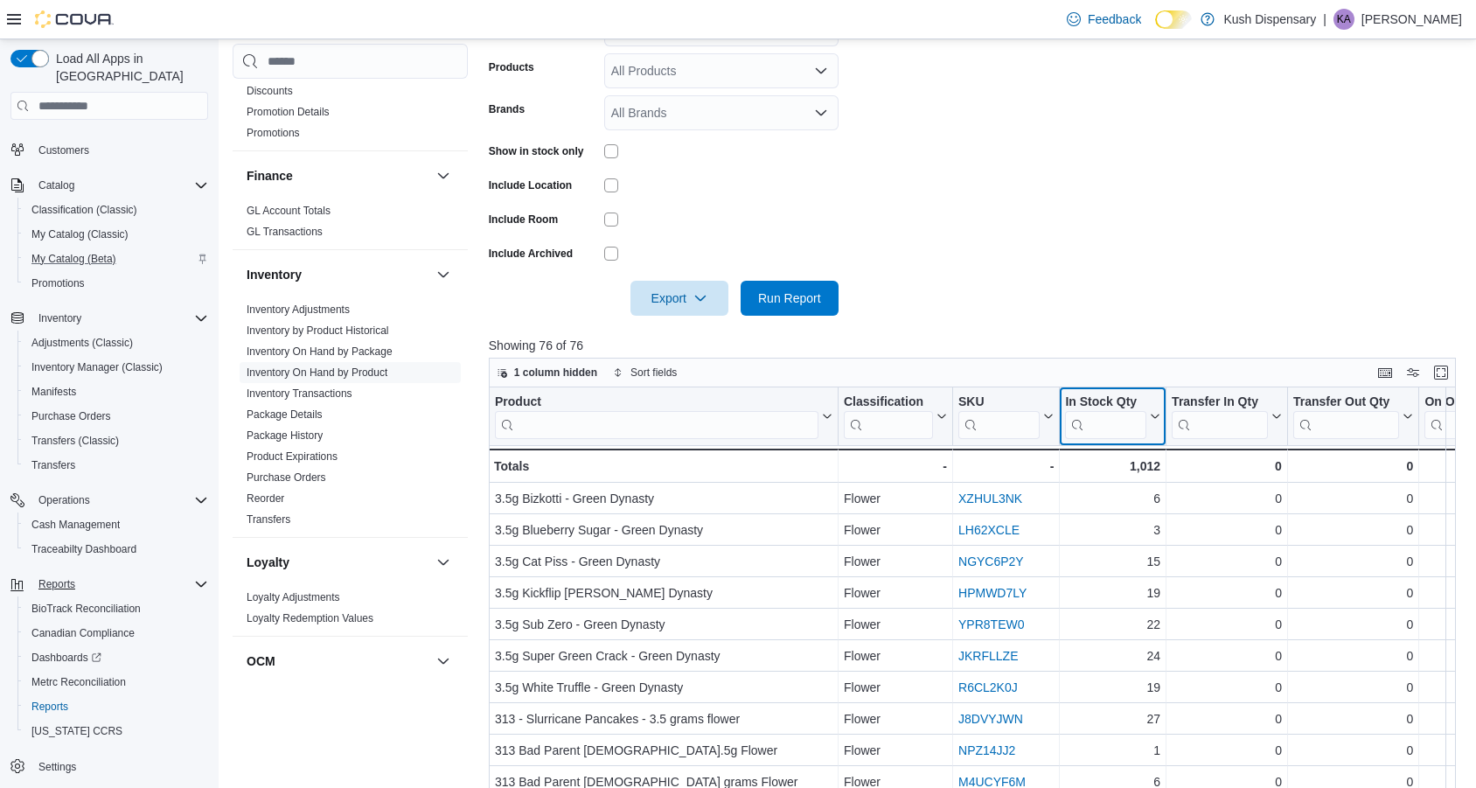
click at [1152, 419] on icon at bounding box center [1153, 416] width 14 height 10
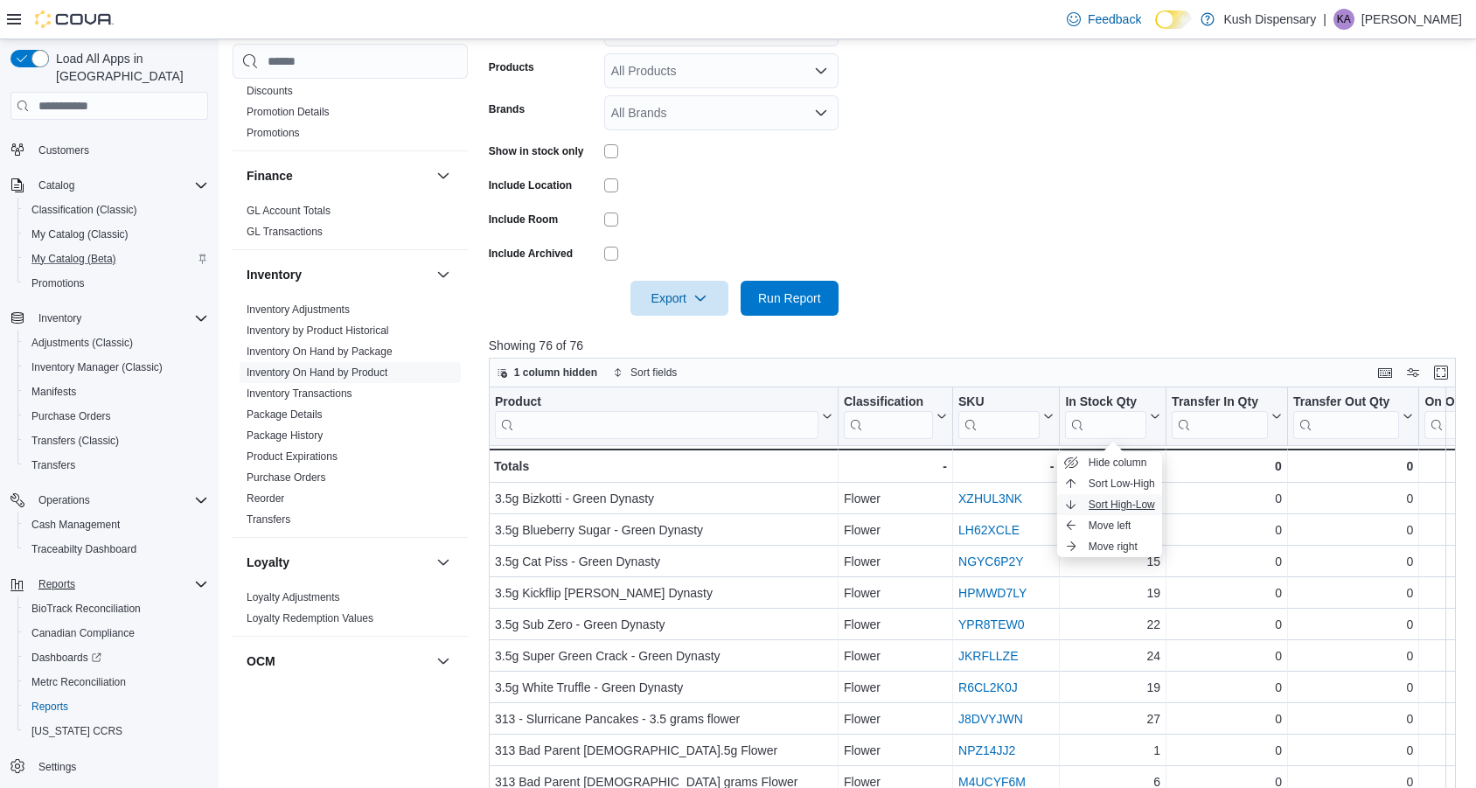
click at [1116, 507] on span "Sort High-Low" at bounding box center [1121, 504] width 66 height 14
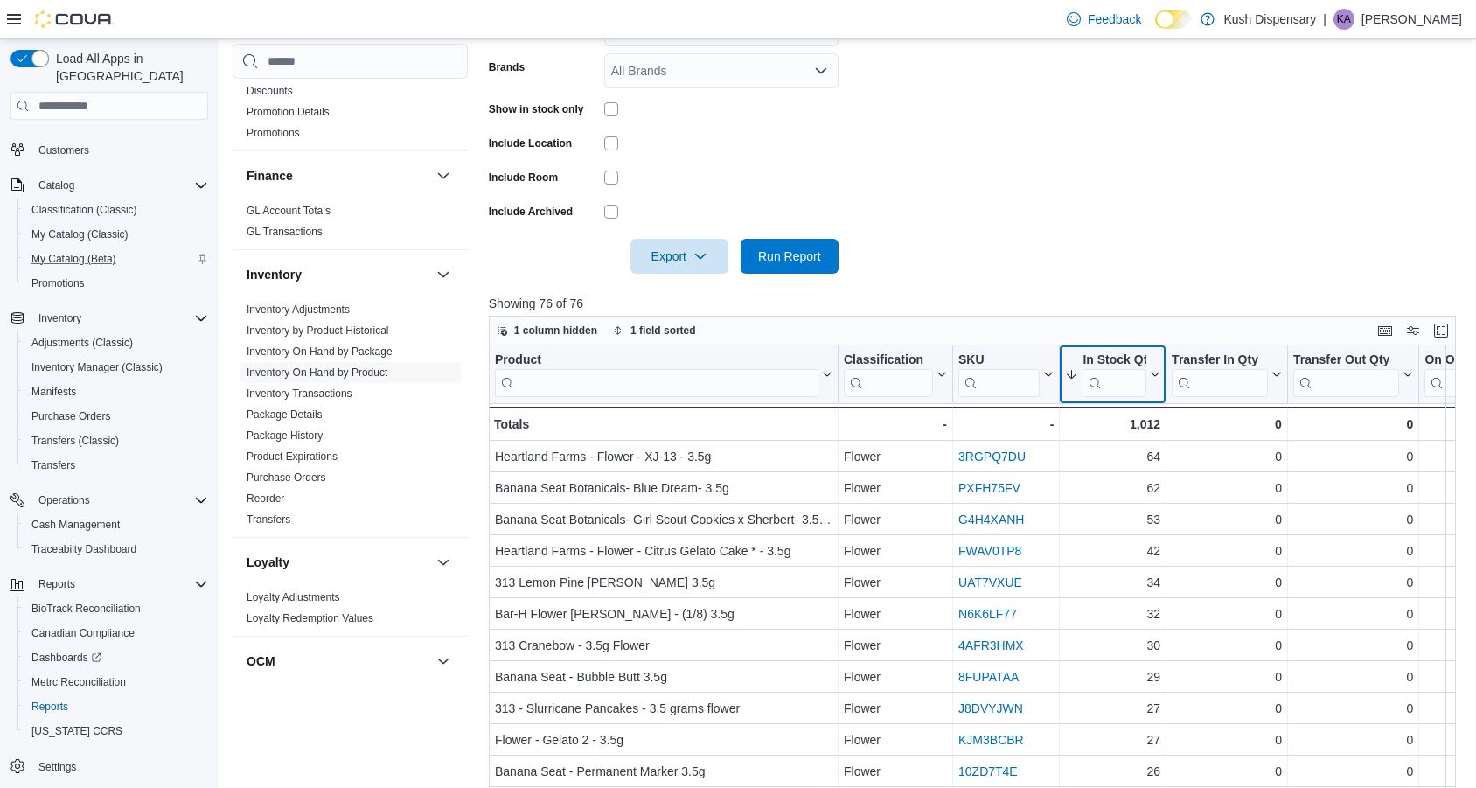
scroll to position [407, 0]
